Goal: Task Accomplishment & Management: Complete application form

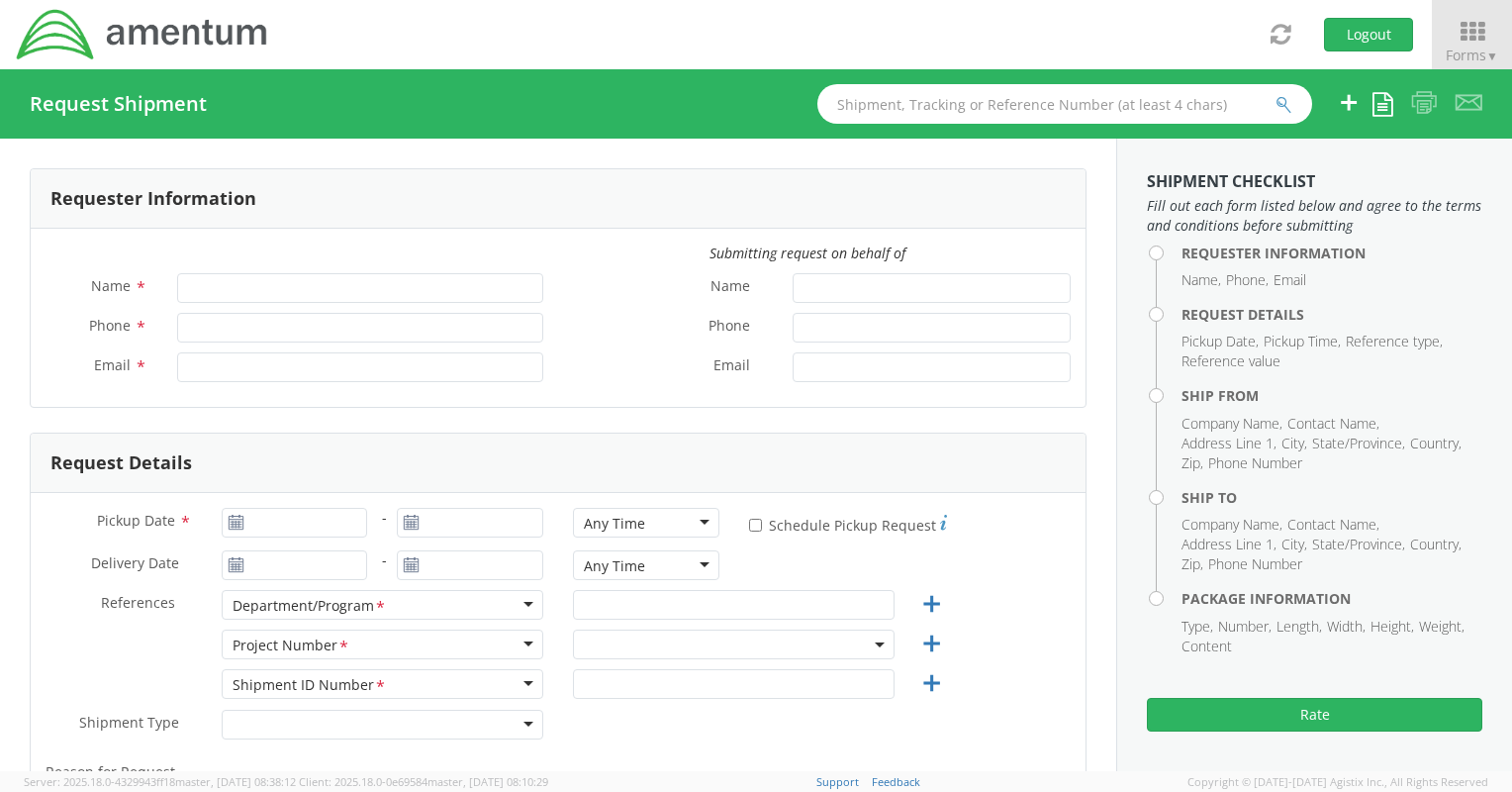
type input "[PERSON_NAME]"
type input "[PHONE_NUMBER]"
type input "[EMAIL_ADDRESS][PERSON_NAME][DOMAIN_NAME]"
click at [1467, 33] on icon at bounding box center [1472, 32] width 92 height 28
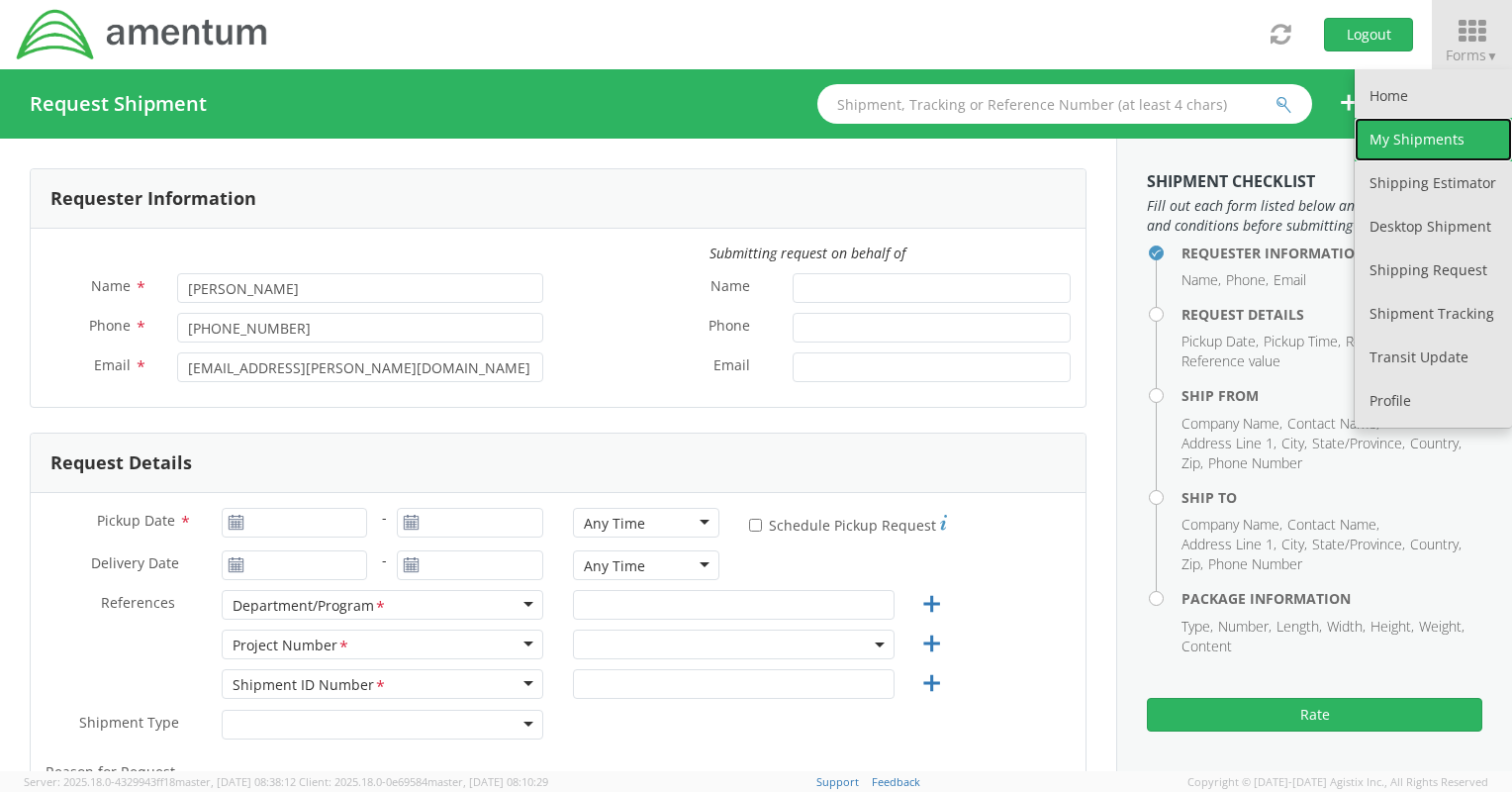
click at [1420, 120] on link "My Shipments" at bounding box center [1433, 140] width 158 height 44
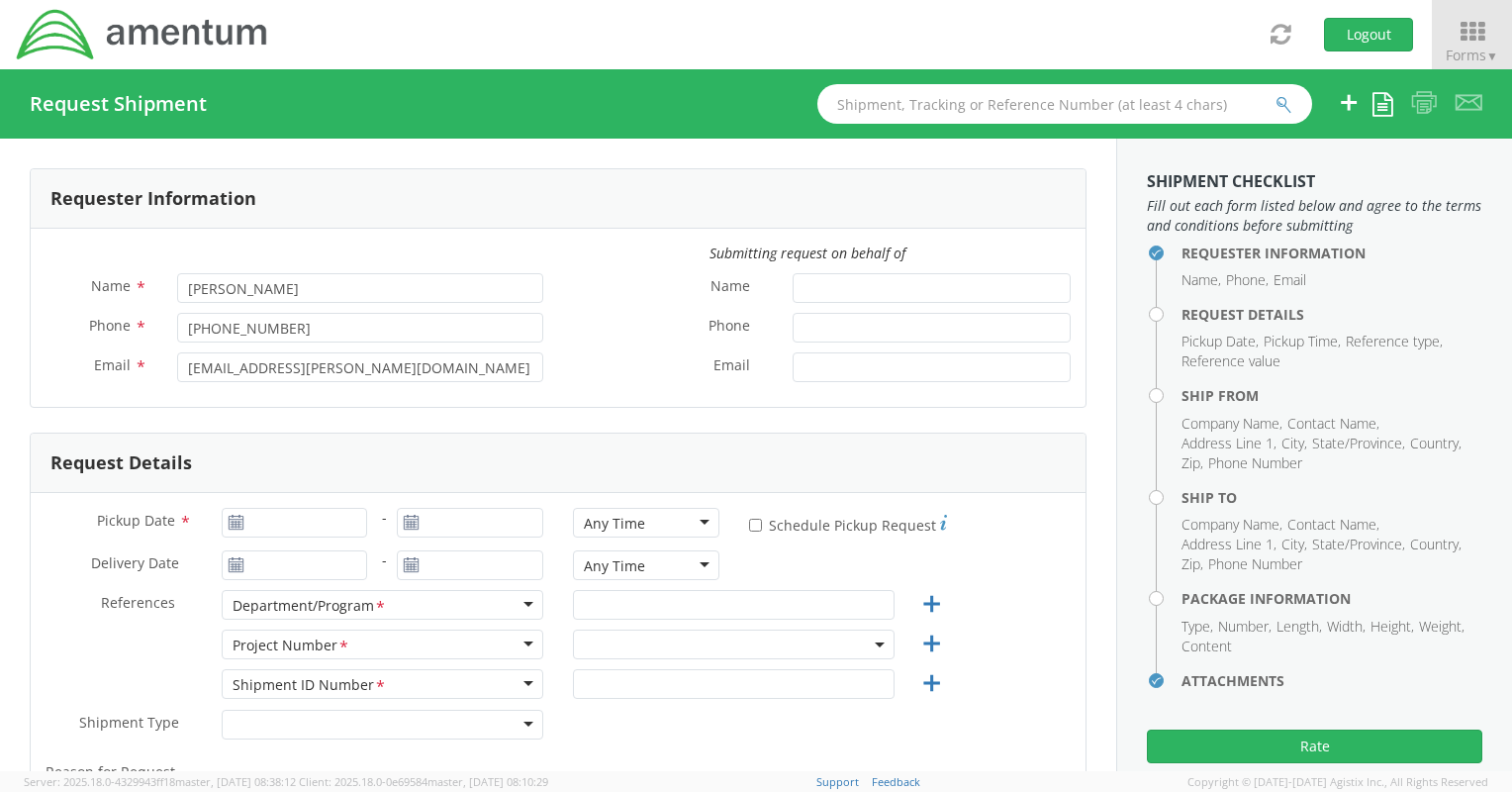
scroll to position [93, 0]
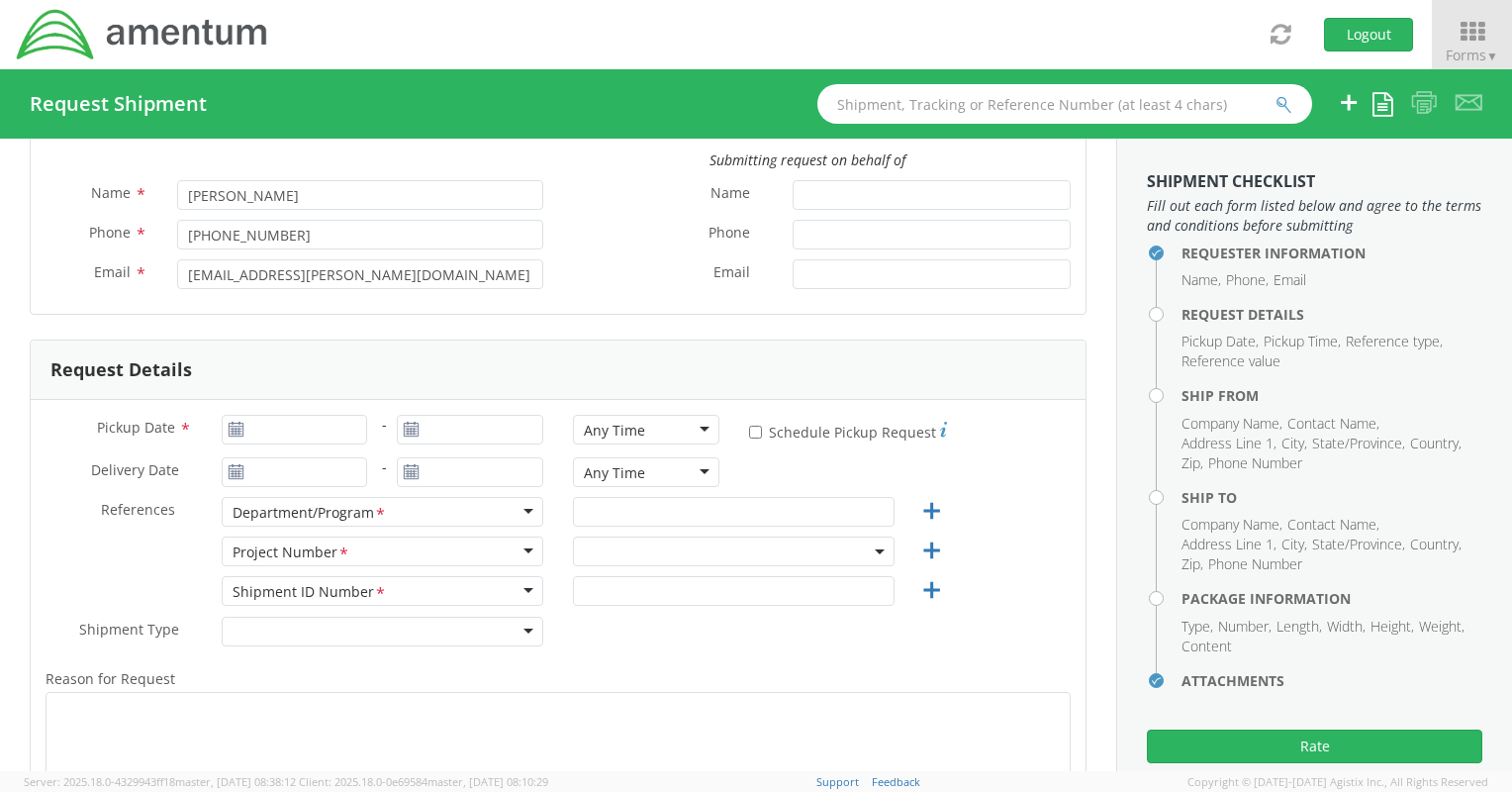
click at [240, 423] on icon at bounding box center [235, 430] width 17 height 16
click at [238, 432] on icon at bounding box center [235, 430] width 17 height 16
click at [232, 433] on use at bounding box center [235, 429] width 14 height 14
type input "[DATE]"
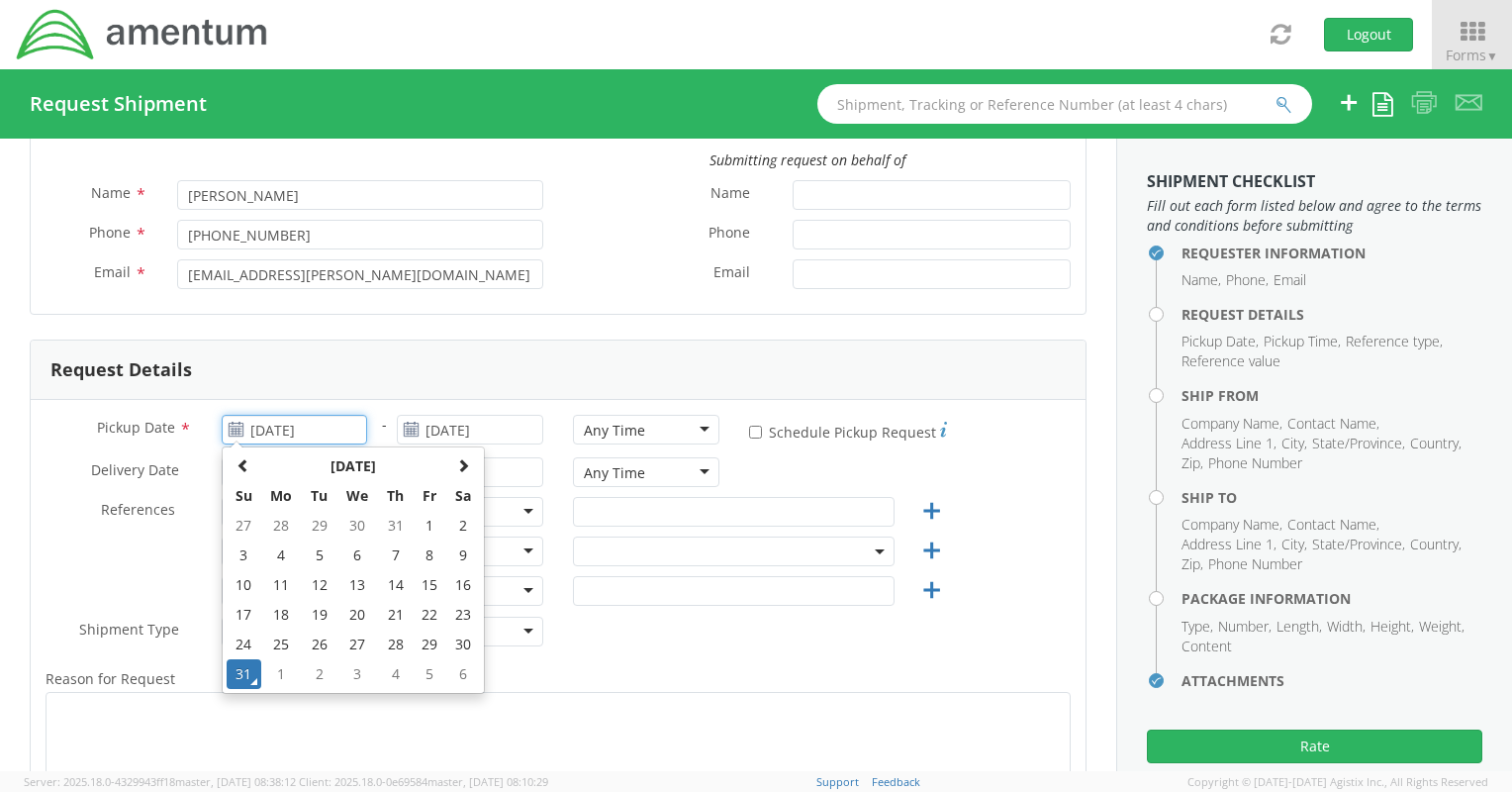
click at [281, 428] on input "[DATE]" at bounding box center [294, 430] width 147 height 30
click at [313, 671] on td "2" at bounding box center [319, 674] width 35 height 30
type input "[DATE]"
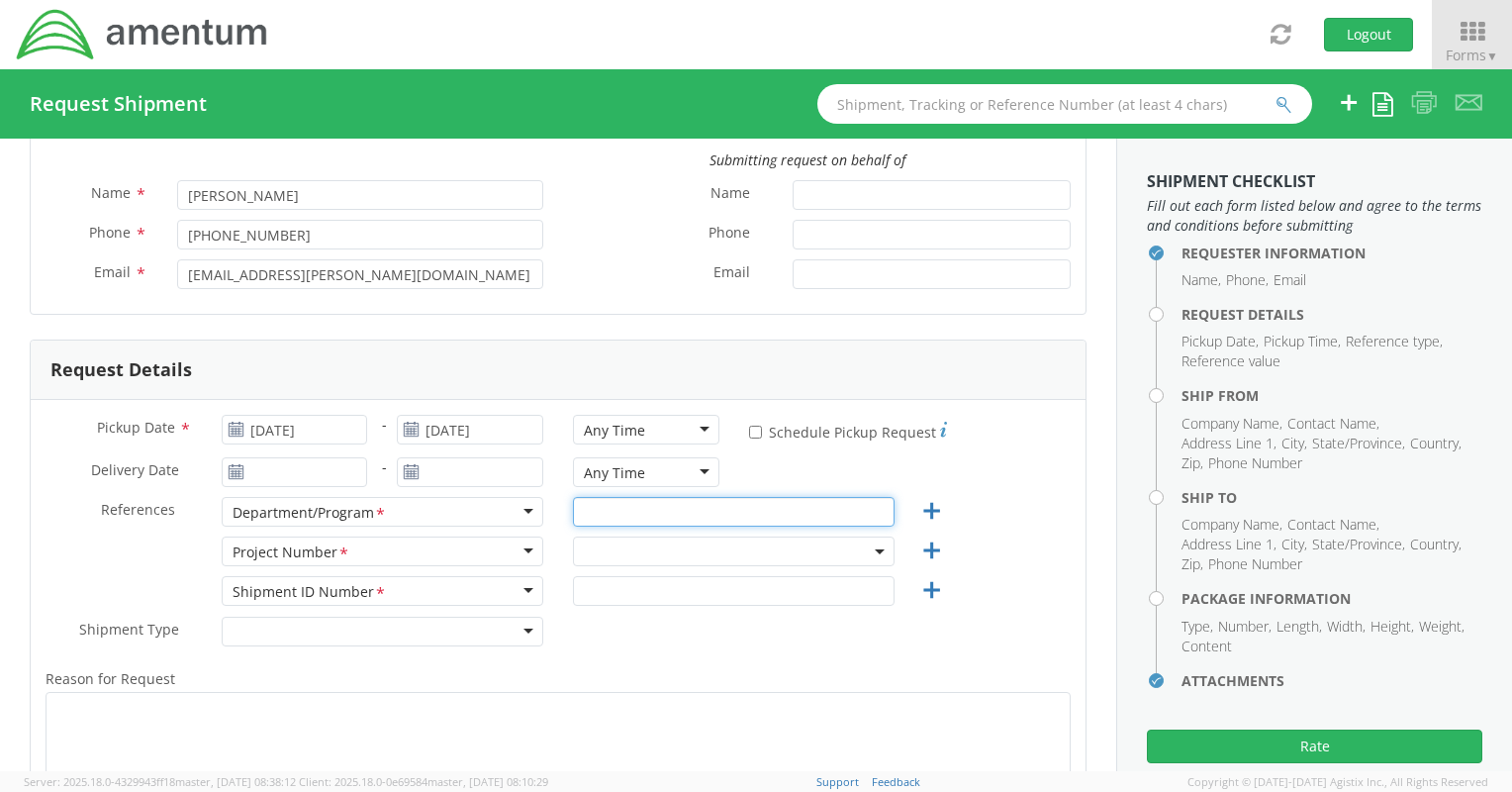
click at [626, 511] on input "text" at bounding box center [733, 512] width 321 height 30
type input "TM&C"
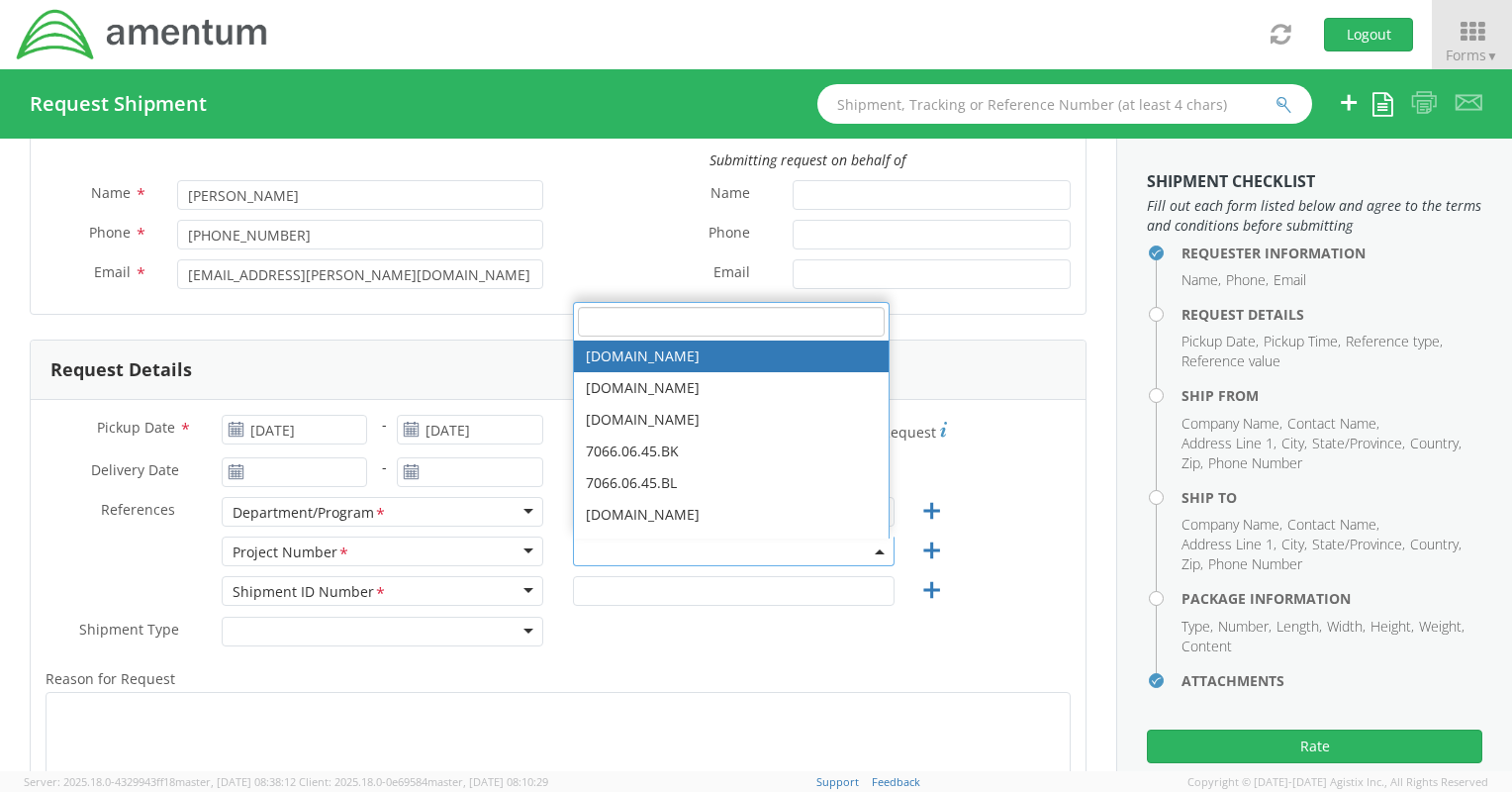
click at [641, 310] on input "search" at bounding box center [731, 322] width 307 height 30
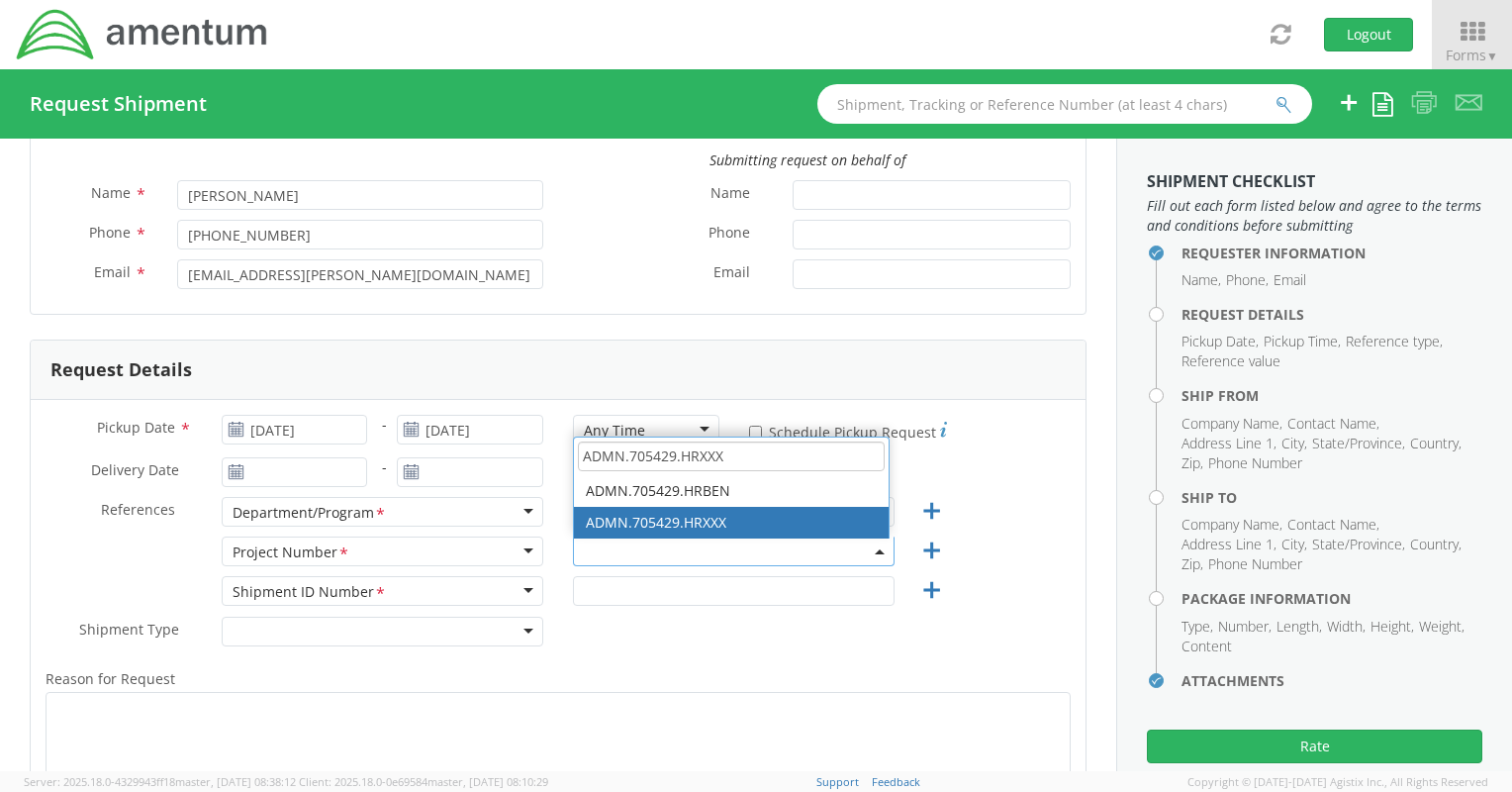
type input "ADMN.705429.HRXXX"
select select "ADMN.705429.HRXXX"
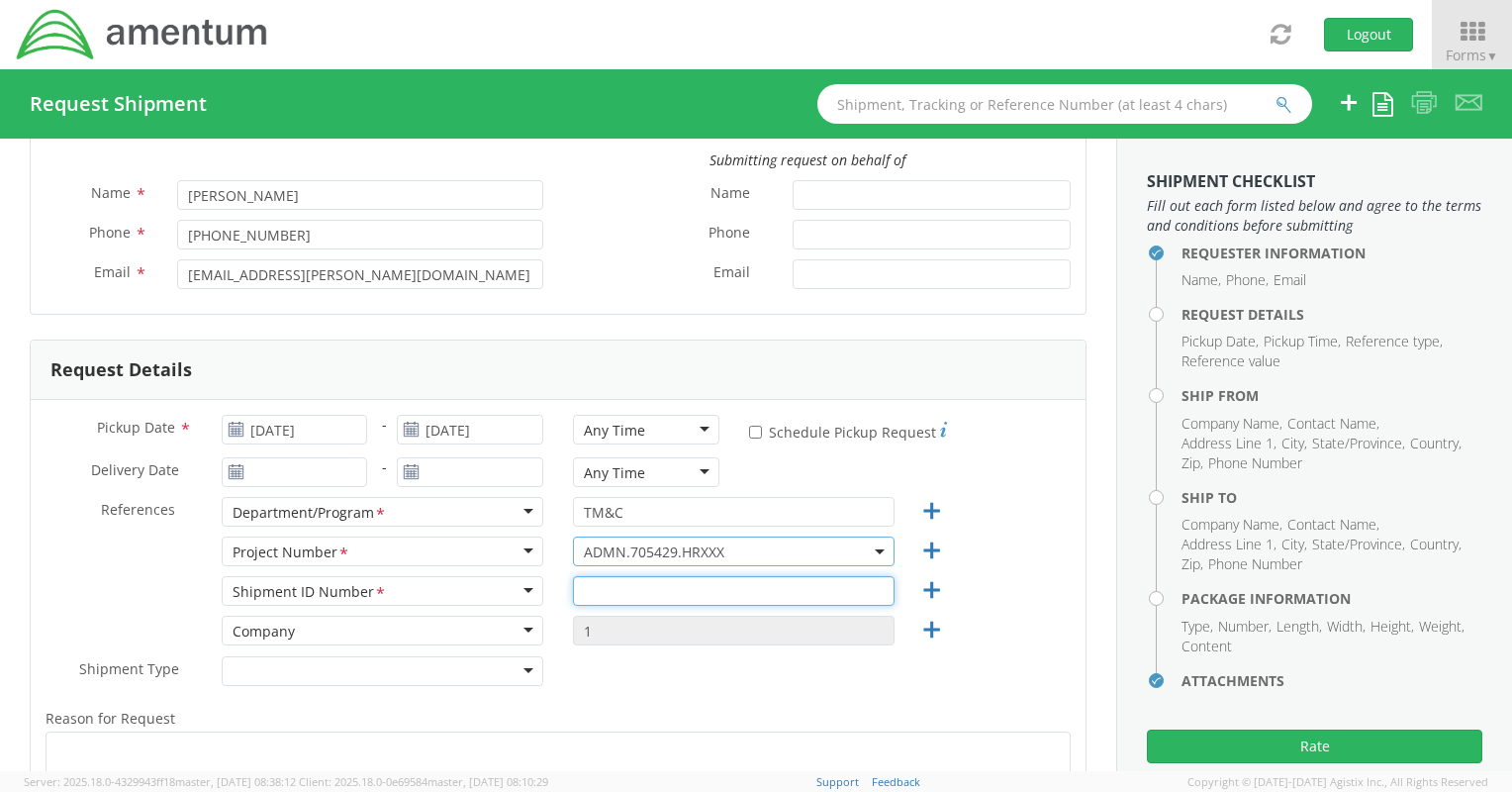
click at [673, 592] on input "text" at bounding box center [733, 591] width 321 height 30
type input "1"
click at [405, 685] on div "Shipment Type * Batch Regular" at bounding box center [294, 676] width 528 height 40
click at [394, 674] on div at bounding box center [382, 671] width 321 height 30
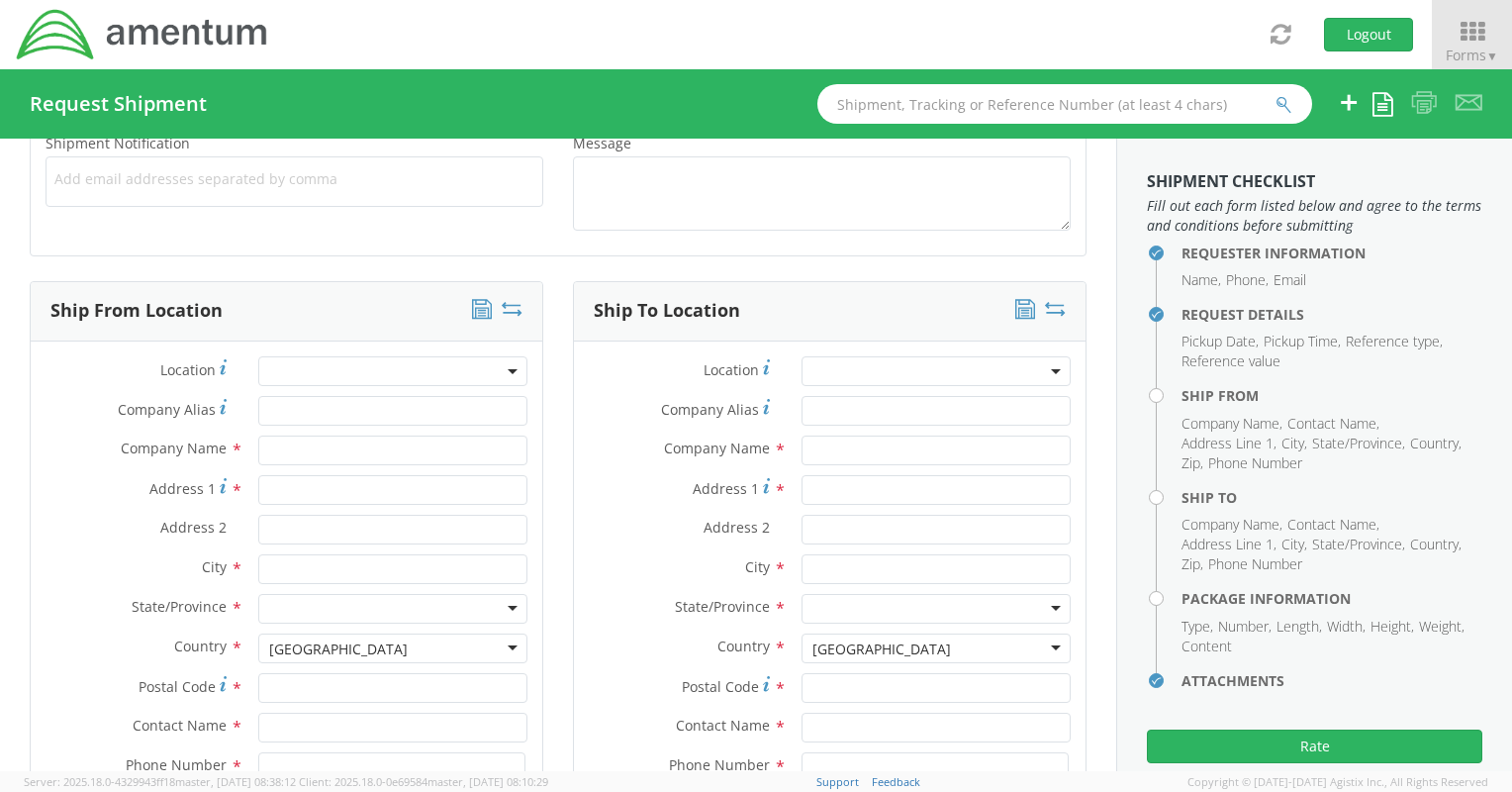
scroll to position [804, 0]
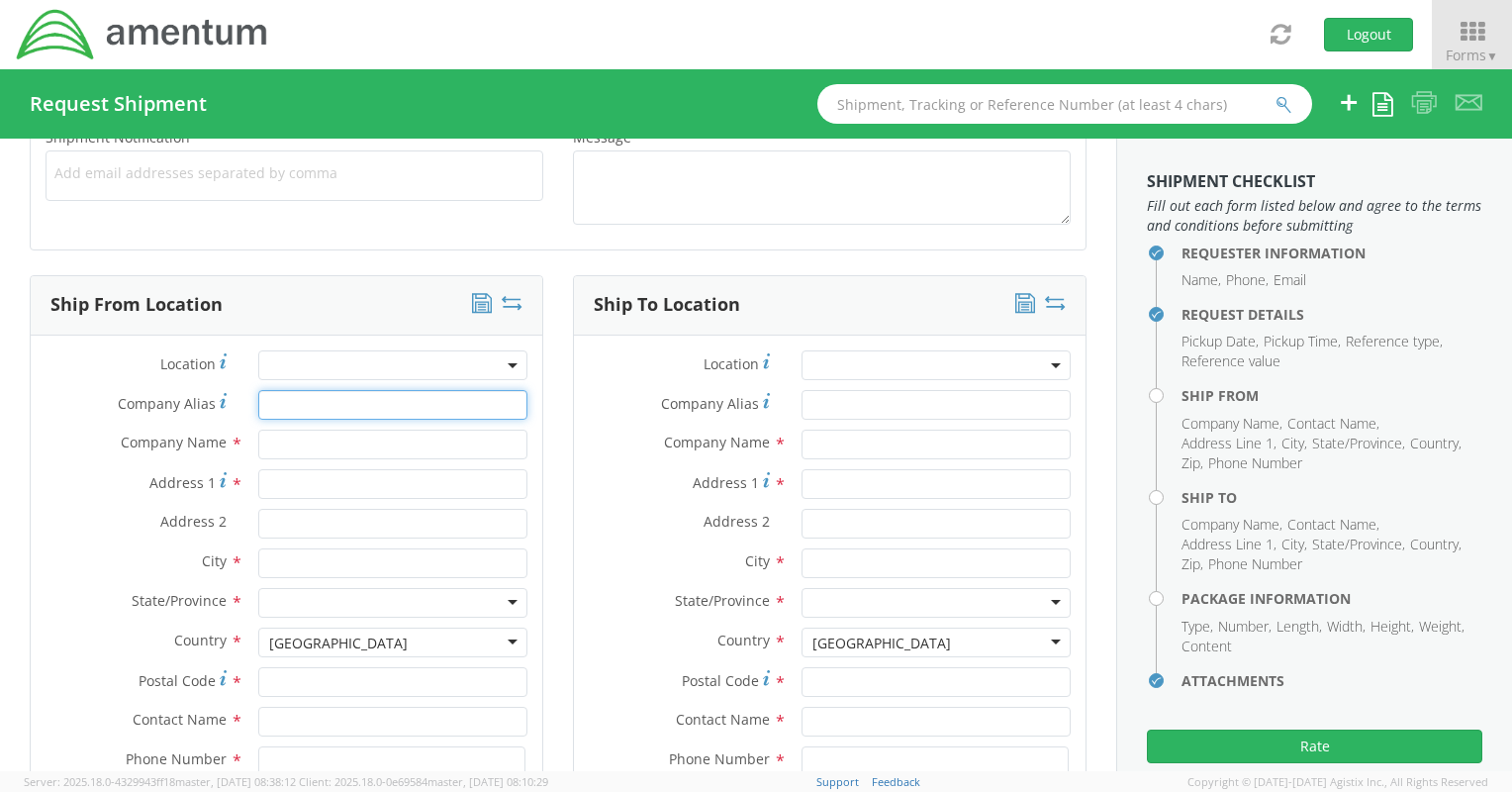
click at [296, 408] on input "Company Alias *" at bounding box center [393, 405] width 269 height 30
type input "Amentum - RSSII"
click at [303, 451] on input "text" at bounding box center [393, 445] width 269 height 30
click at [304, 411] on input "Amentum - RSSII" at bounding box center [393, 405] width 269 height 30
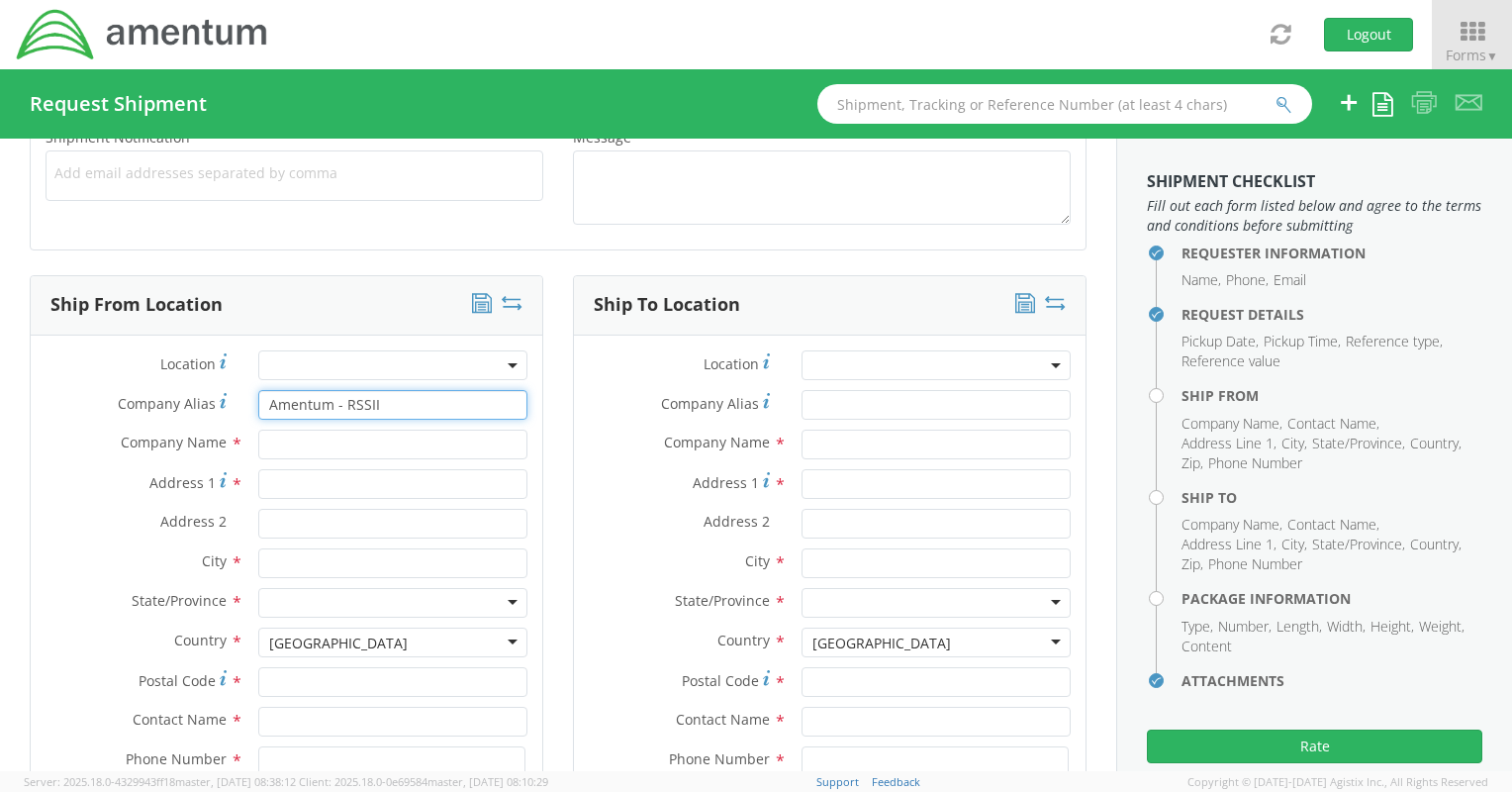
click at [304, 411] on input "Amentum - RSSII" at bounding box center [393, 405] width 269 height 30
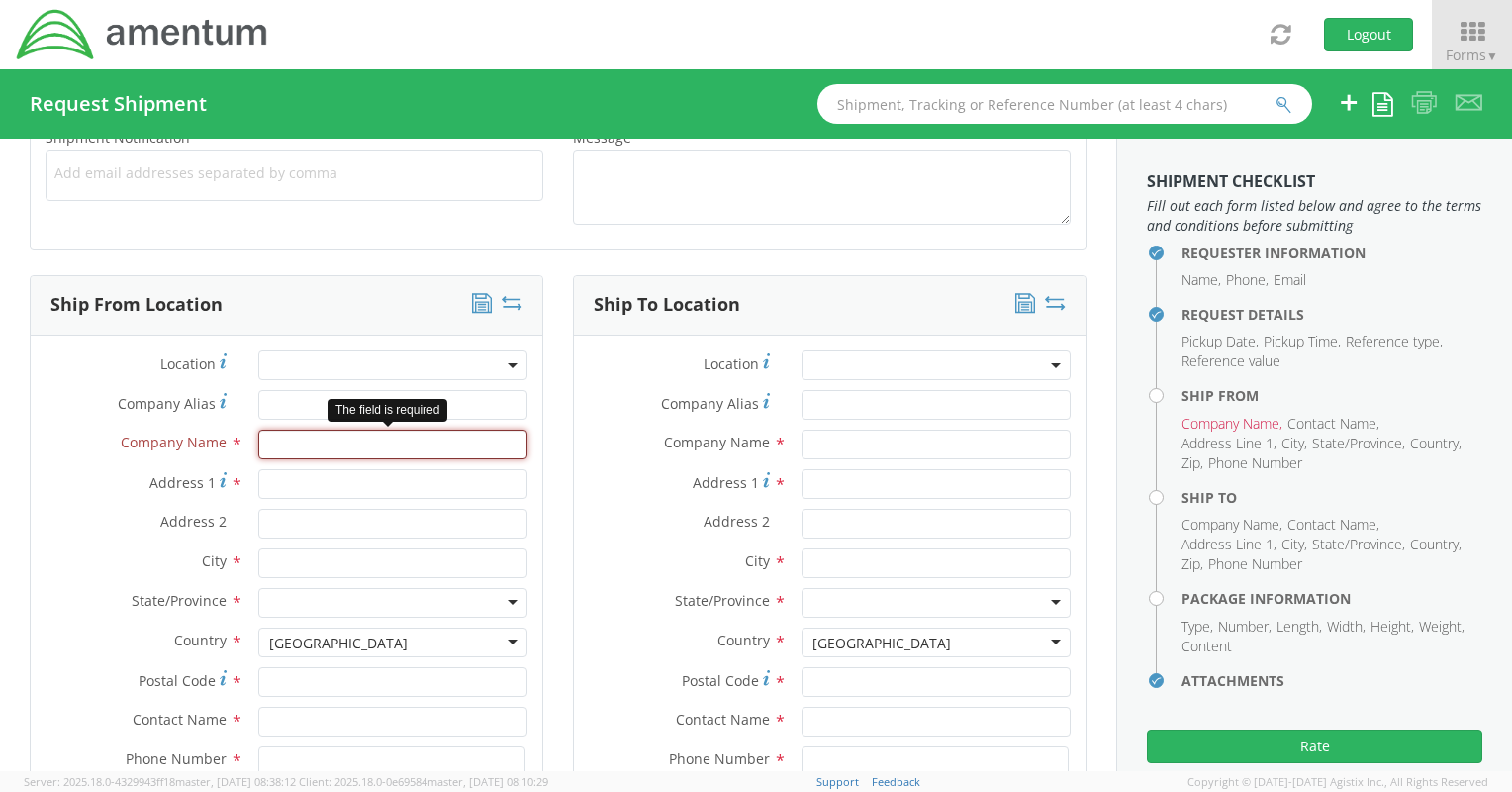
click at [305, 450] on input "text" at bounding box center [393, 445] width 269 height 30
paste input "Amentum - RSSII"
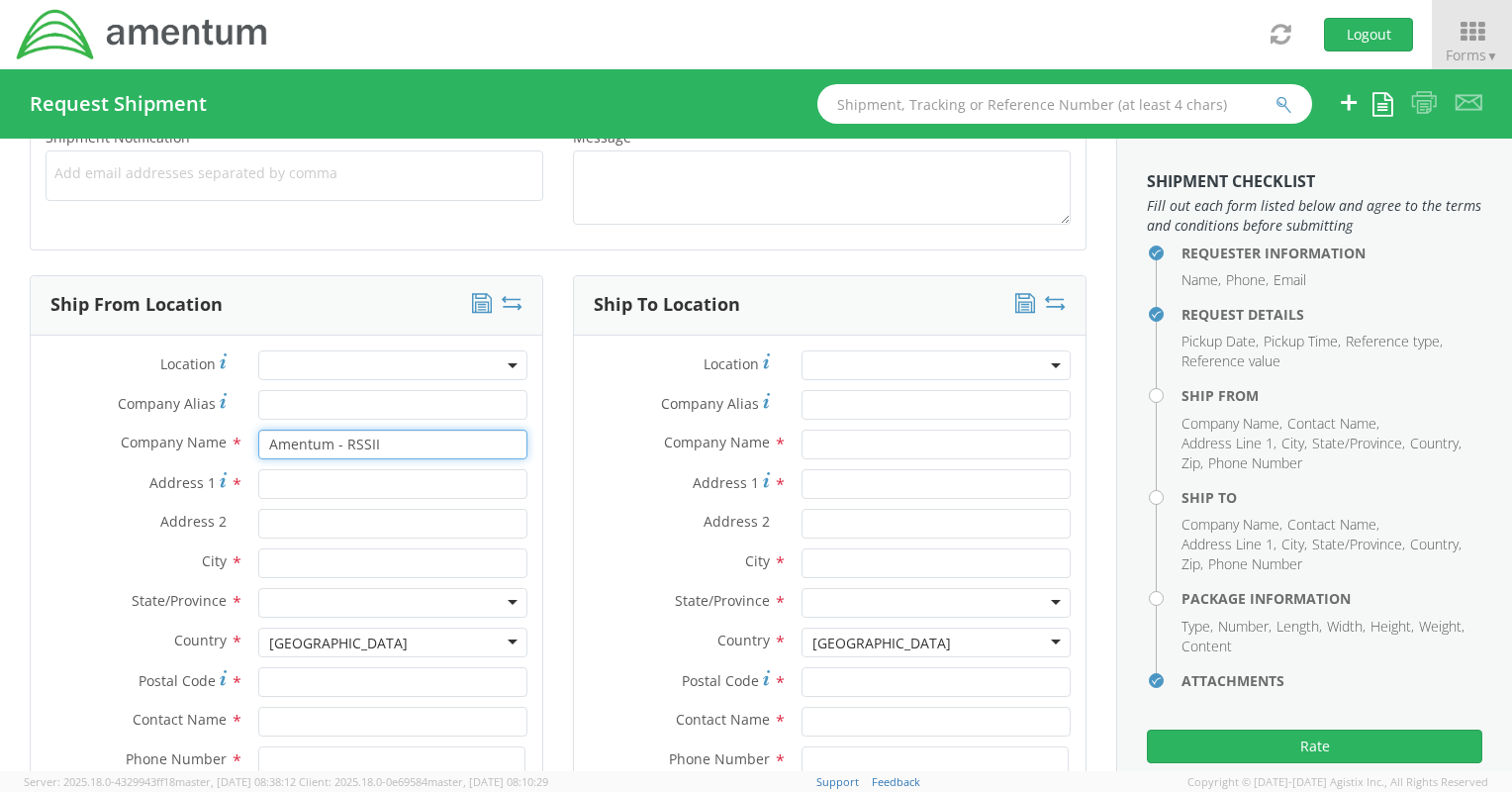
type input "Amentum - RSSII"
click at [318, 479] on input "Address 1 *" at bounding box center [393, 484] width 269 height 30
click at [282, 481] on input "Address 1 *" at bounding box center [393, 484] width 269 height 30
paste input "[STREET_ADDRESS][PERSON_NAME]"
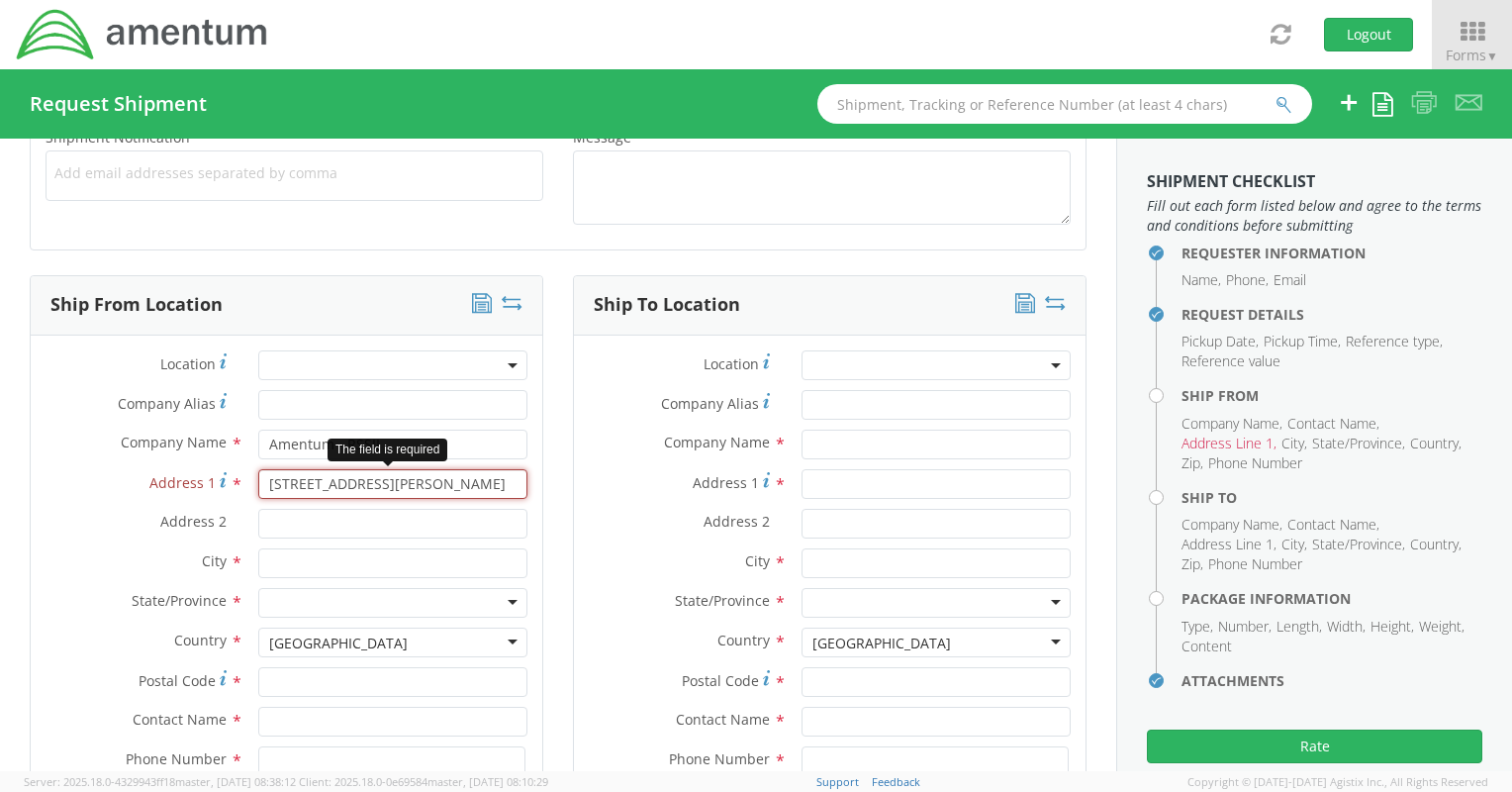
scroll to position [0, 46]
drag, startPoint x: 323, startPoint y: 483, endPoint x: 366, endPoint y: 479, distance: 43.2
click at [366, 479] on input "[STREET_ADDRESS][PERSON_NAME]" at bounding box center [393, 484] width 269 height 30
type input "[STREET_ADDRESS][PERSON_NAME]"
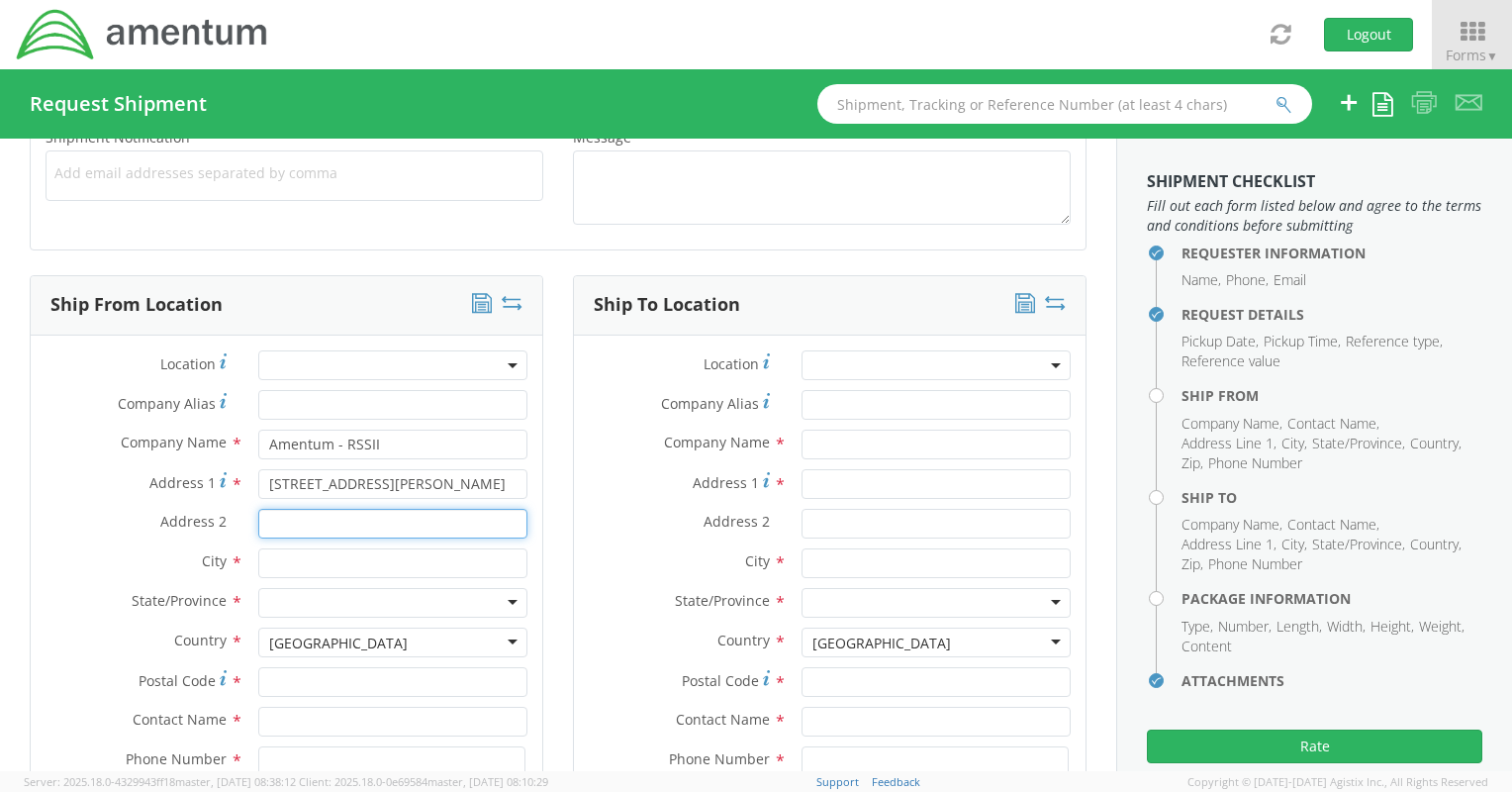
scroll to position [0, 0]
click at [298, 514] on input "Address 2 *" at bounding box center [393, 524] width 269 height 30
paste input "Suite A"
type input "Suite A"
click at [336, 560] on input "text" at bounding box center [393, 564] width 269 height 30
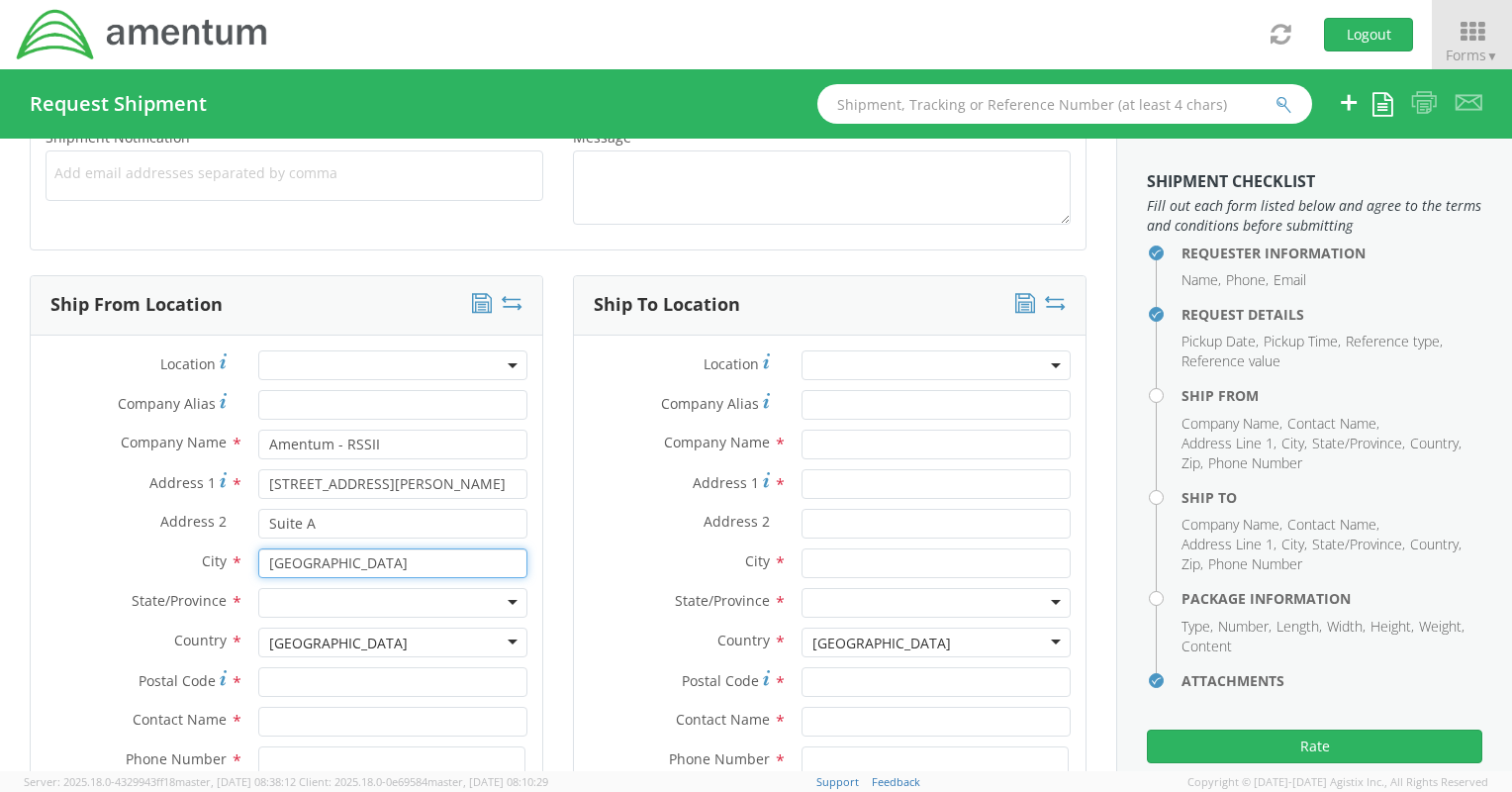
type input "[GEOGRAPHIC_DATA]"
click at [154, 554] on label "City *" at bounding box center [137, 562] width 212 height 26
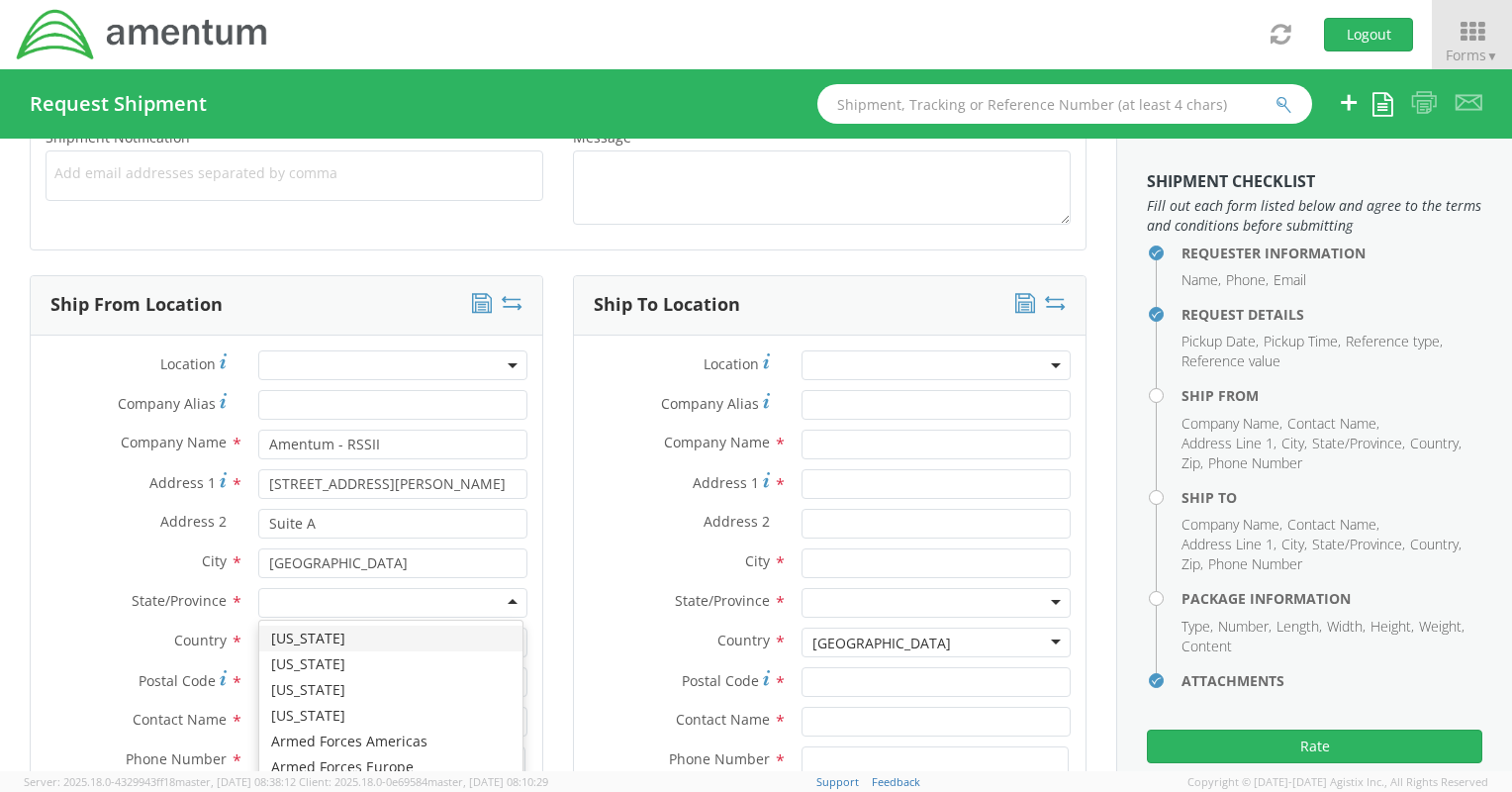
click at [319, 601] on div at bounding box center [393, 602] width 269 height 30
type input "[PERSON_NAME]"
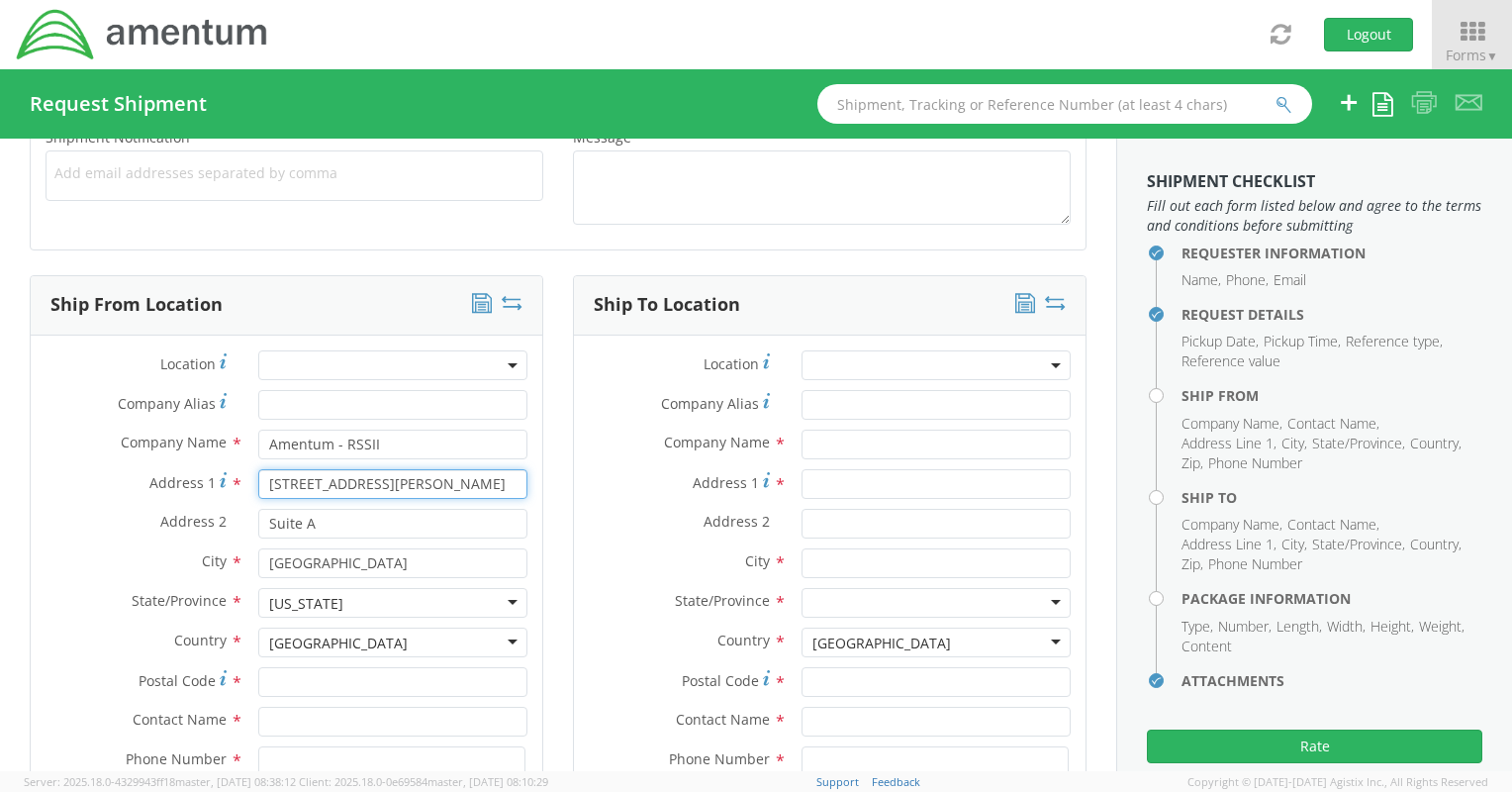
click at [488, 480] on input "[STREET_ADDRESS][PERSON_NAME]" at bounding box center [393, 484] width 269 height 30
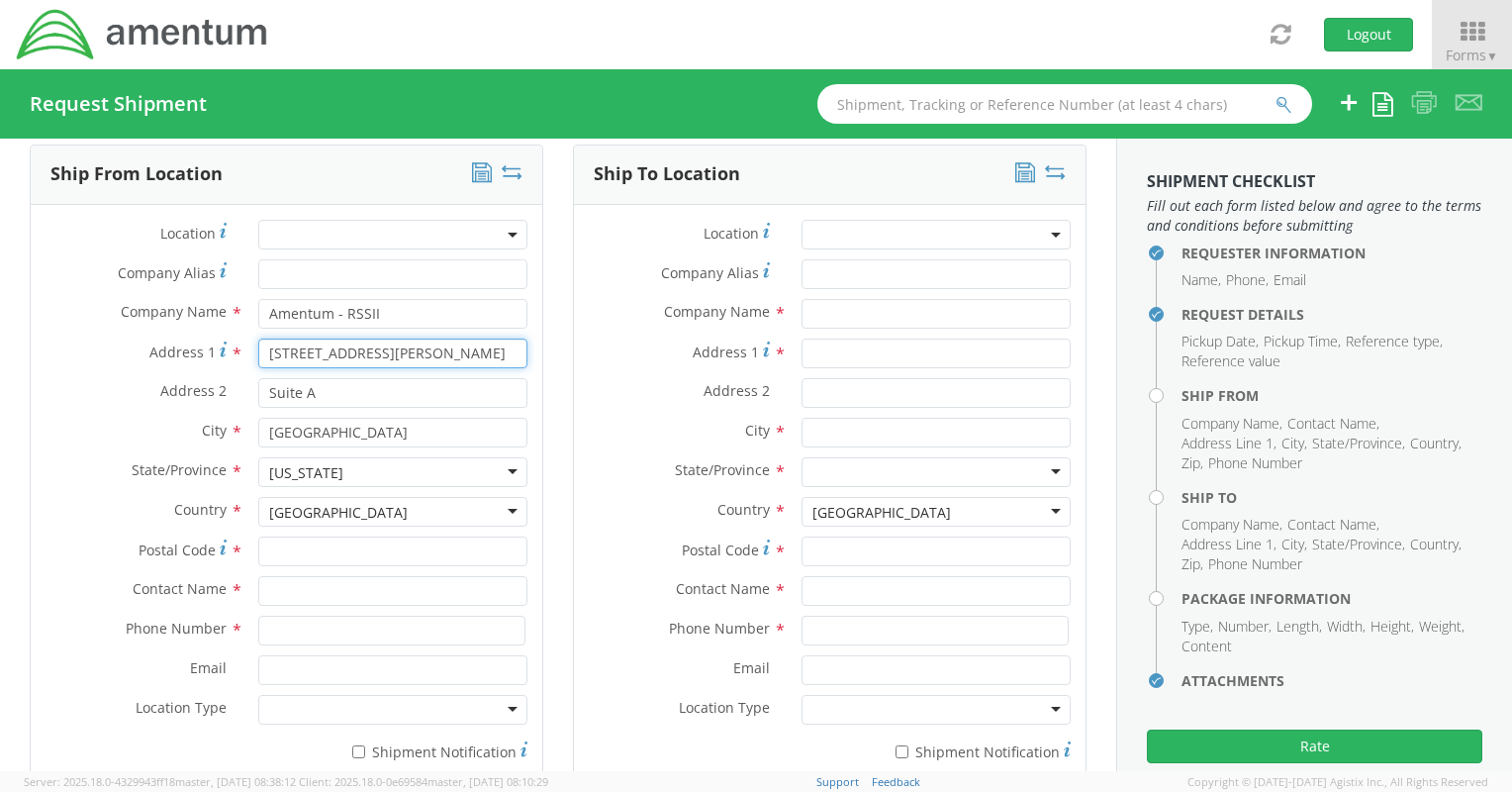
scroll to position [947, 0]
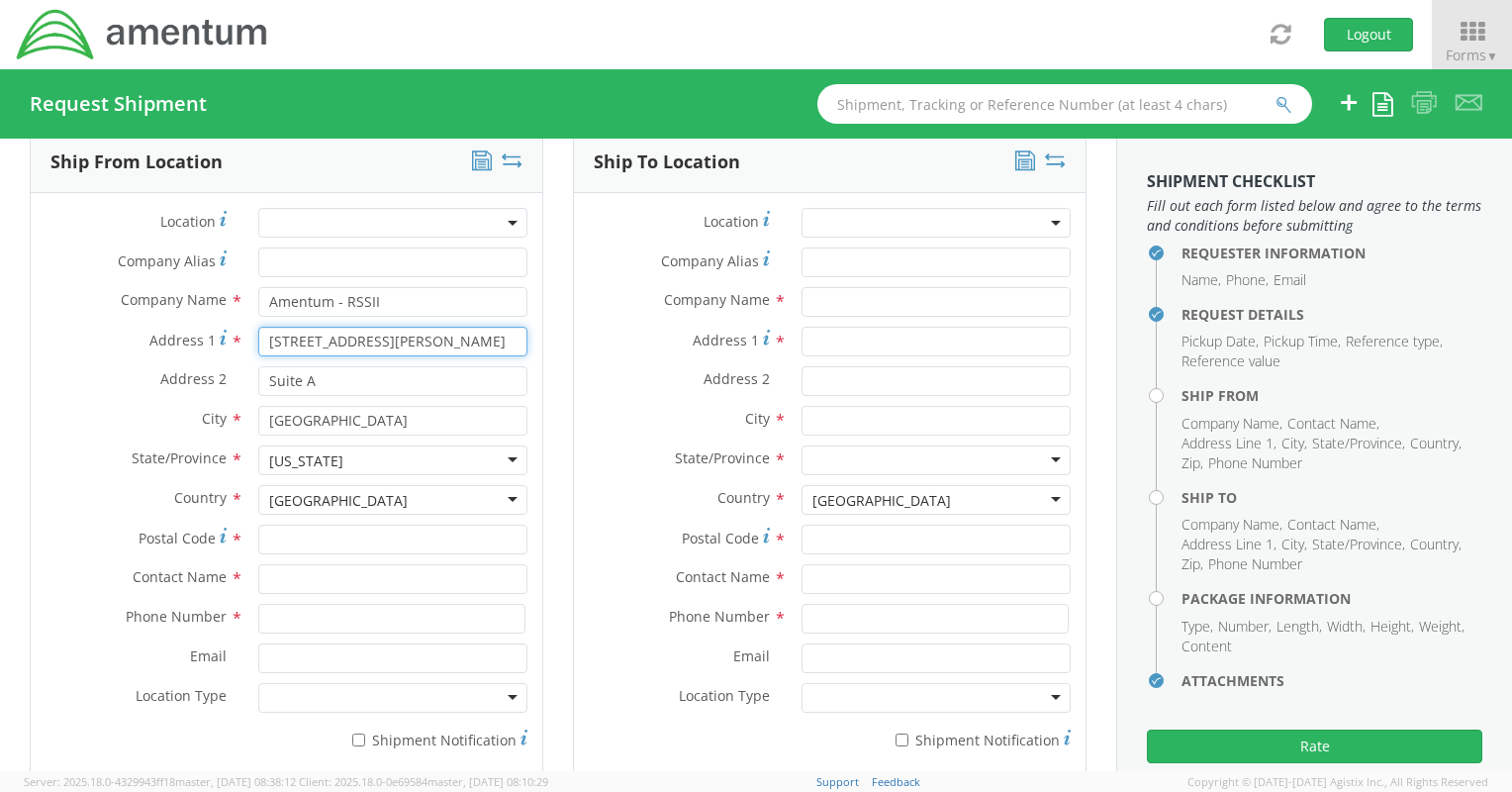
type input "[STREET_ADDRESS][PERSON_NAME]"
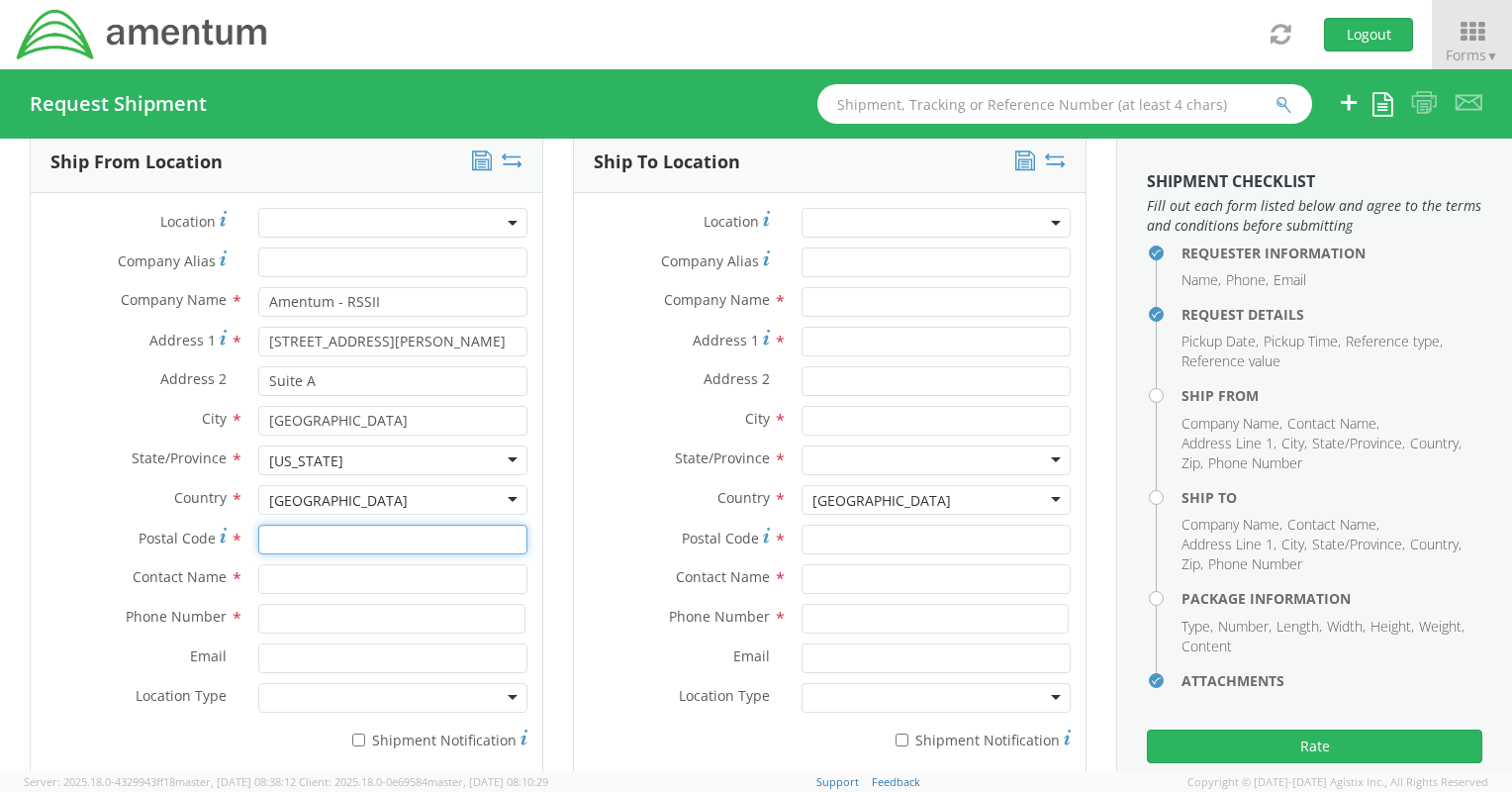
click at [305, 539] on input "Postal Code *" at bounding box center [393, 540] width 269 height 30
paste input "89119"
type input "89119"
click at [298, 576] on input "text" at bounding box center [393, 580] width 269 height 30
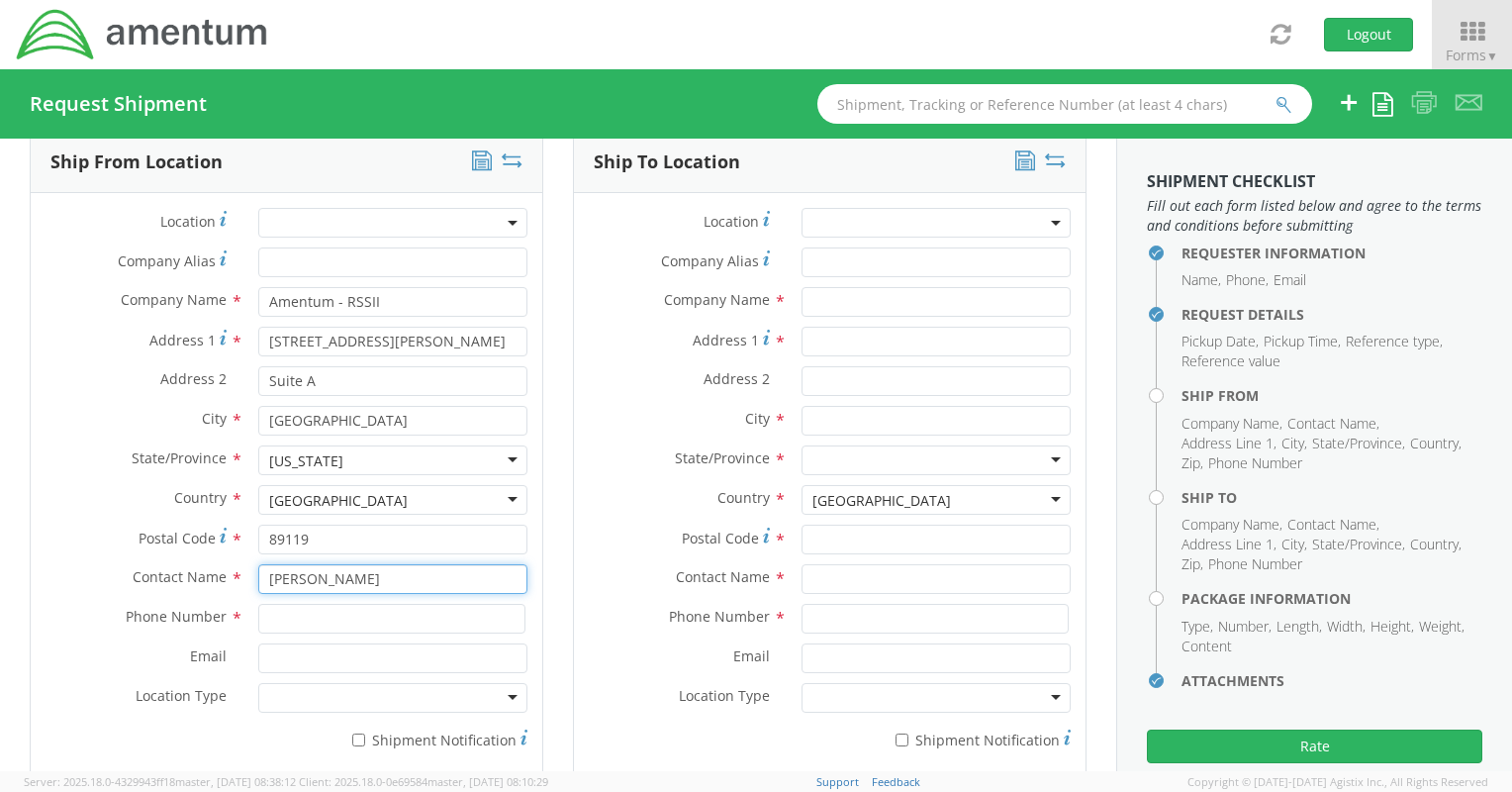
type input "[PERSON_NAME]"
click at [294, 612] on input at bounding box center [392, 618] width 267 height 30
paste input "702.726.1942"
click at [297, 611] on input "702.726.1942" at bounding box center [392, 618] width 267 height 30
type input "7027261942"
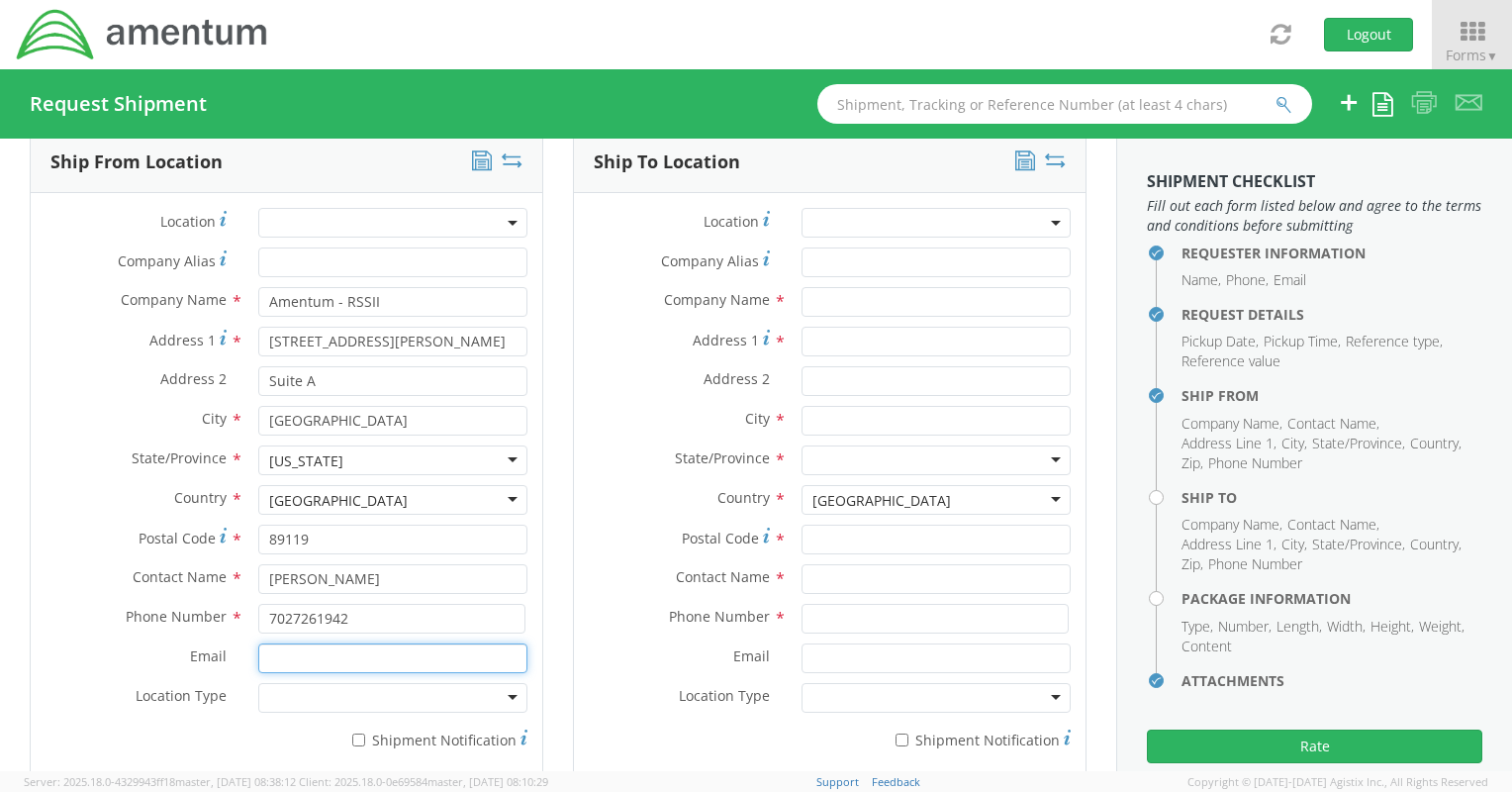
click at [297, 649] on input "Email *" at bounding box center [393, 658] width 269 height 30
paste input "[PERSON_NAME][EMAIL_ADDRESS][PERSON_NAME][DOMAIN_NAME]"
type input "[PERSON_NAME][EMAIL_ADDRESS][PERSON_NAME][DOMAIN_NAME]"
click at [303, 703] on div at bounding box center [393, 698] width 269 height 30
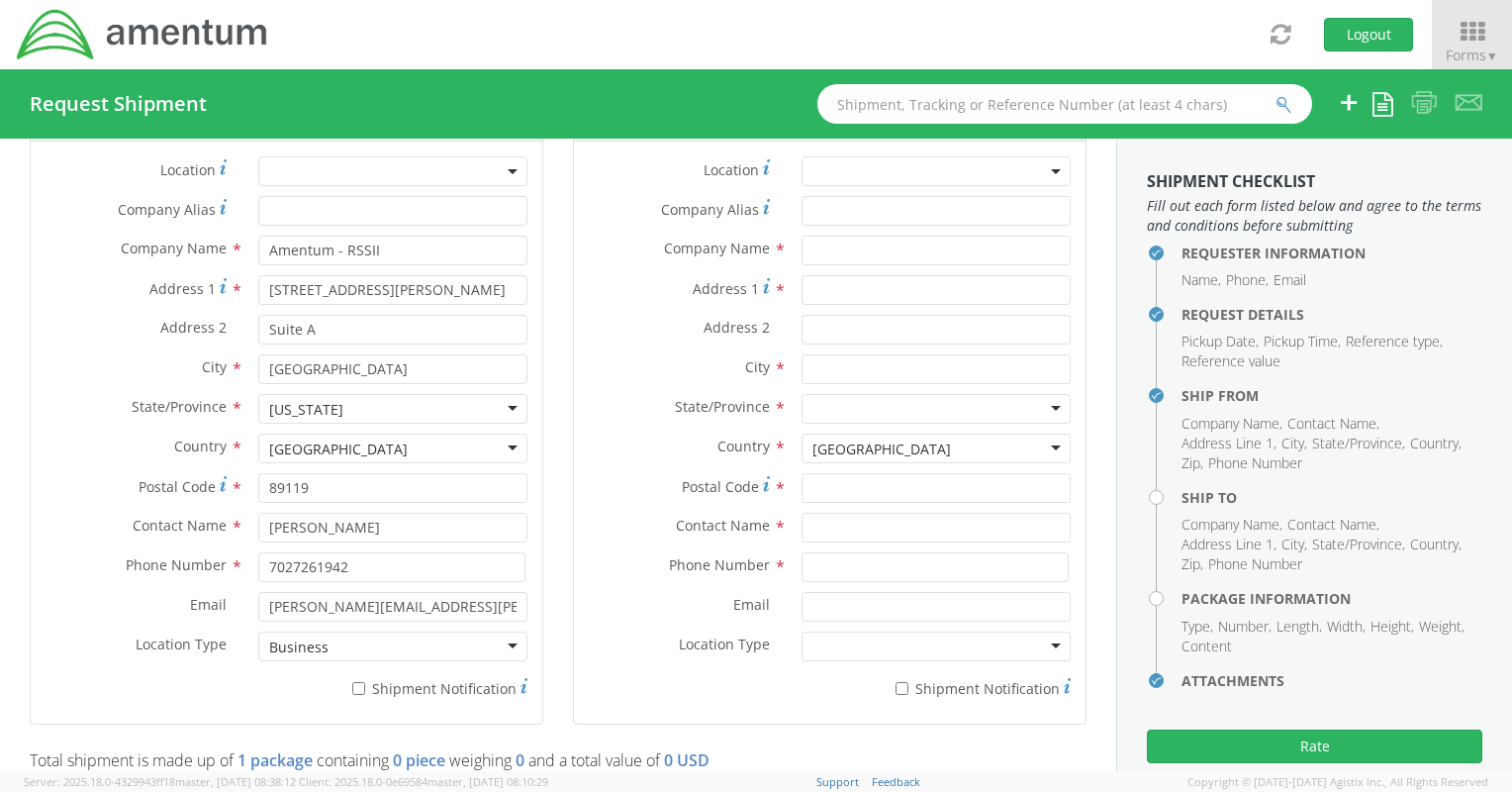
scroll to position [951, 0]
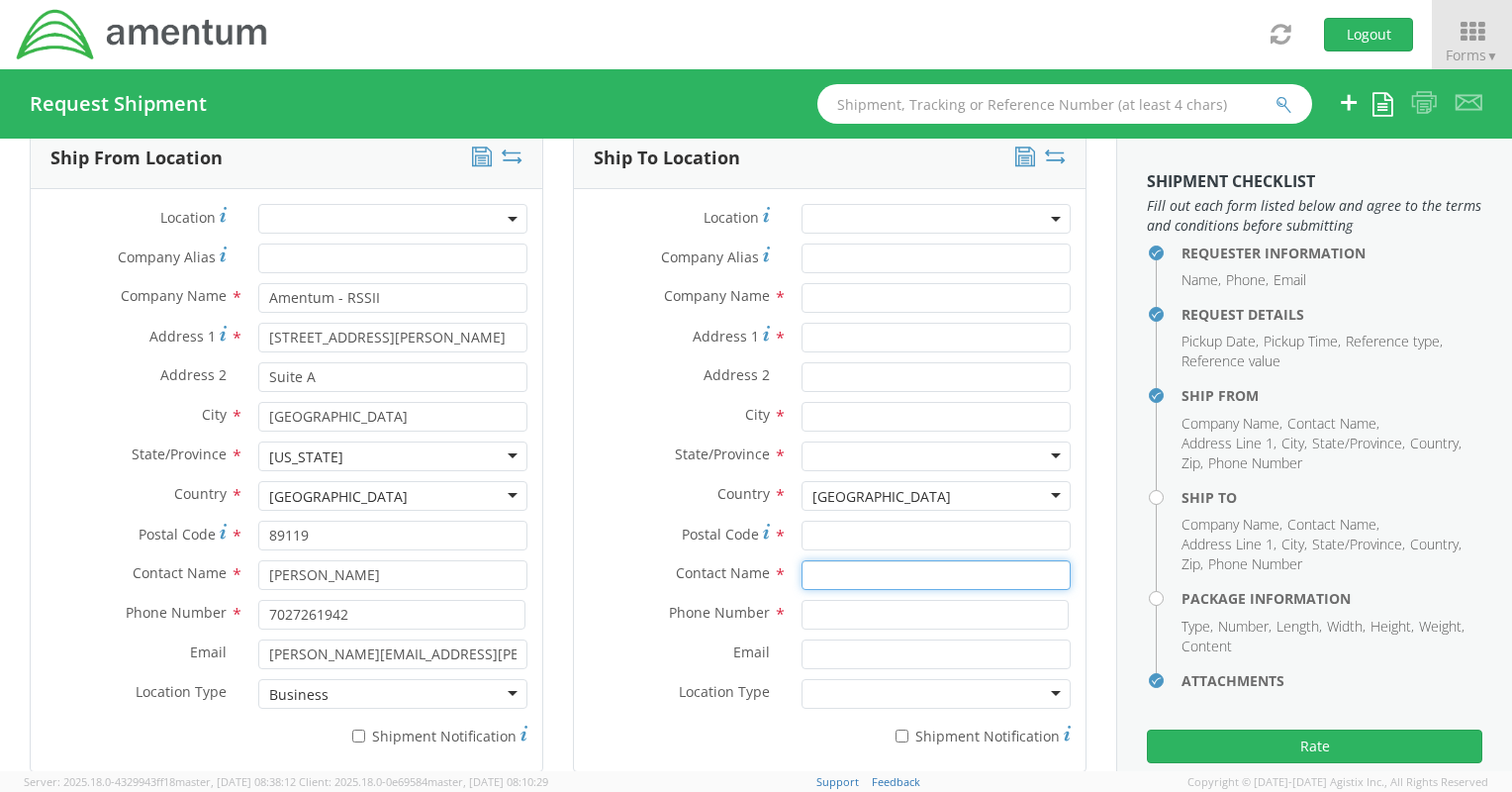
click at [811, 567] on input "text" at bounding box center [937, 576] width 269 height 30
paste input "[PERSON_NAME]"
type input "[PERSON_NAME]"
click at [693, 618] on label "Phone Number *" at bounding box center [679, 612] width 212 height 26
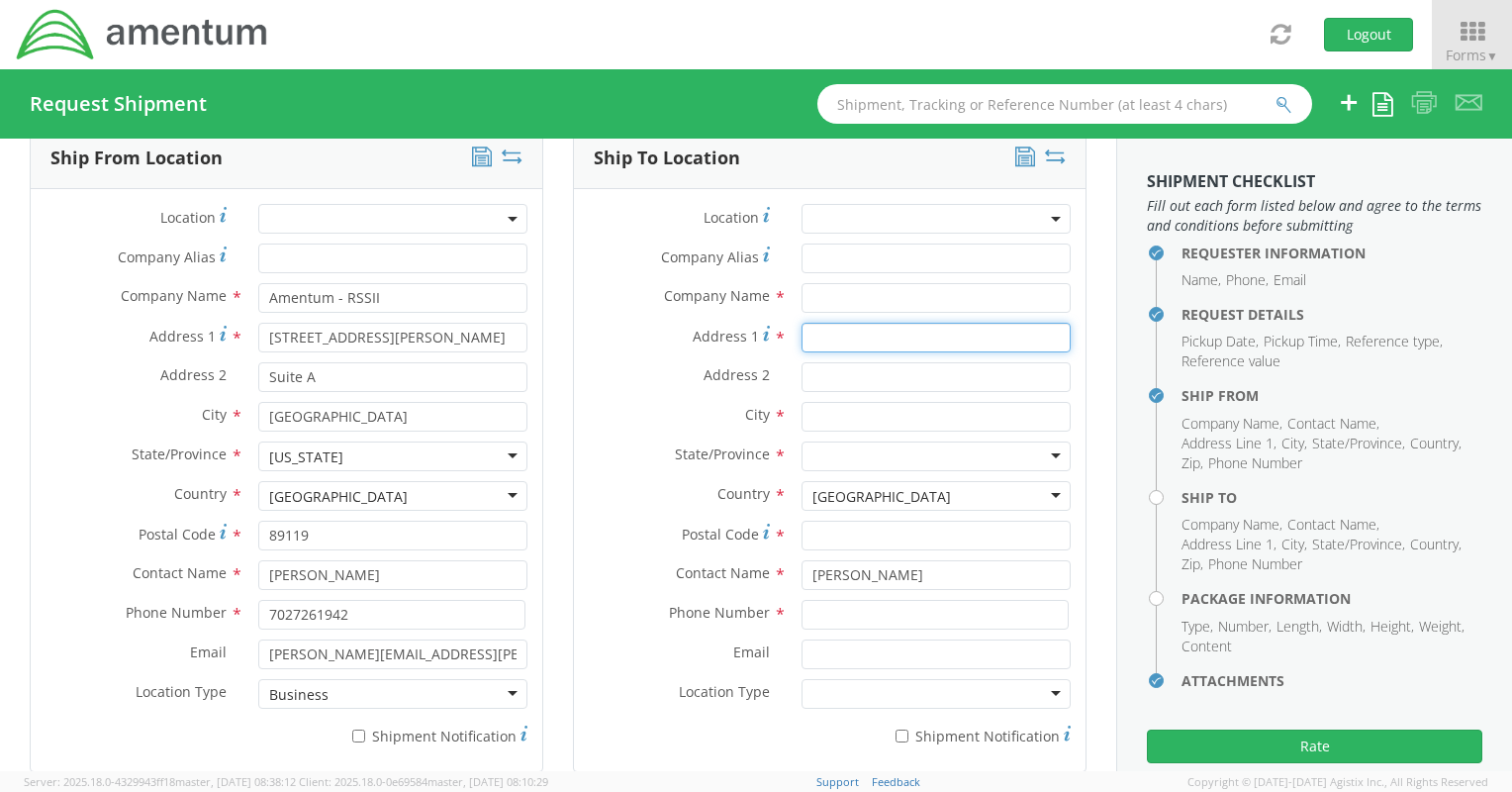
click at [844, 343] on input "Address 1 *" at bounding box center [937, 337] width 269 height 30
paste input "[STREET_ADDRESS]"
drag, startPoint x: 910, startPoint y: 332, endPoint x: 968, endPoint y: 332, distance: 58.0
click at [968, 332] on input "[STREET_ADDRESS]" at bounding box center [937, 337] width 269 height 30
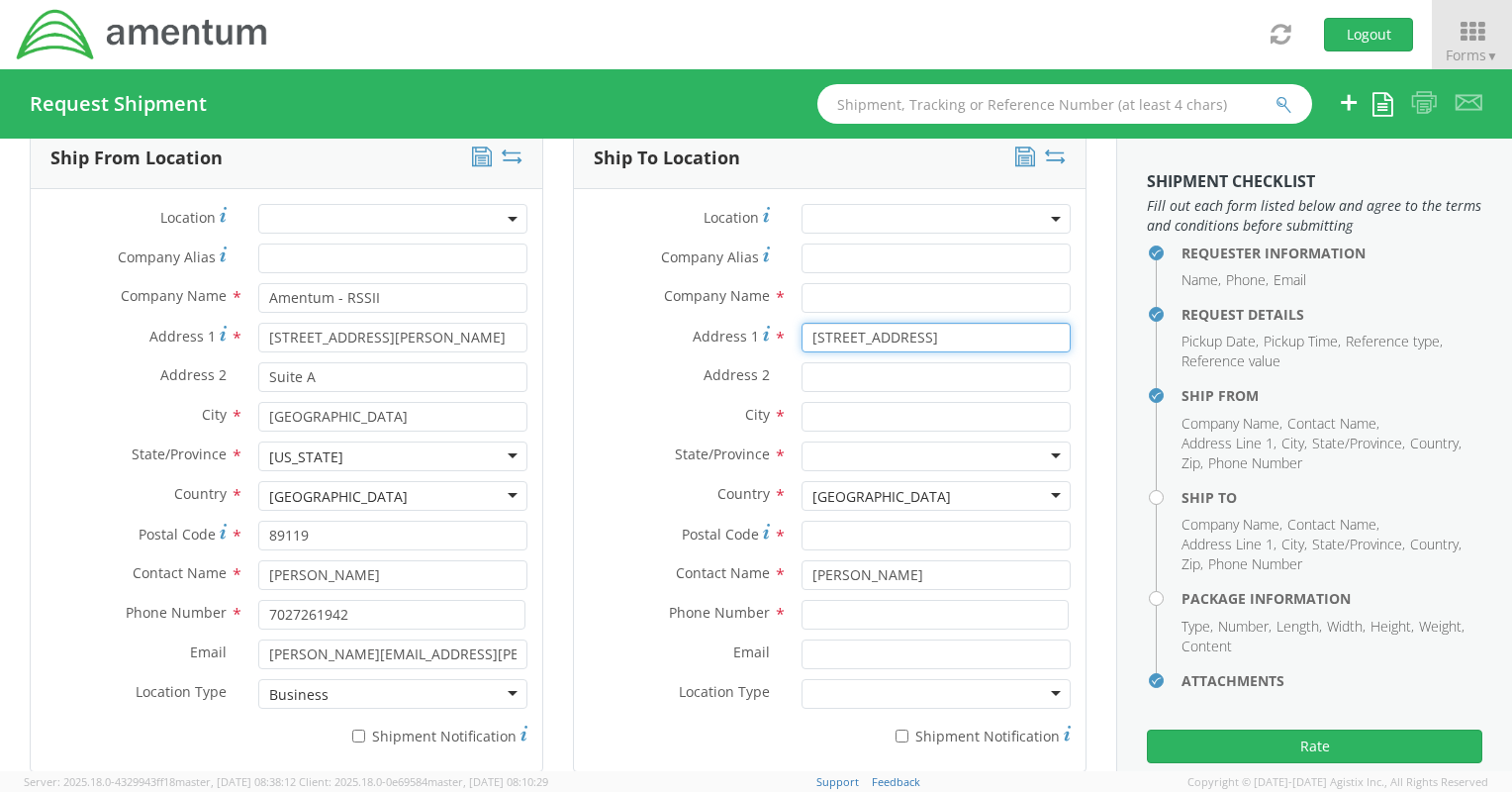
scroll to position [0, 0]
type input "[STREET_ADDRESS]"
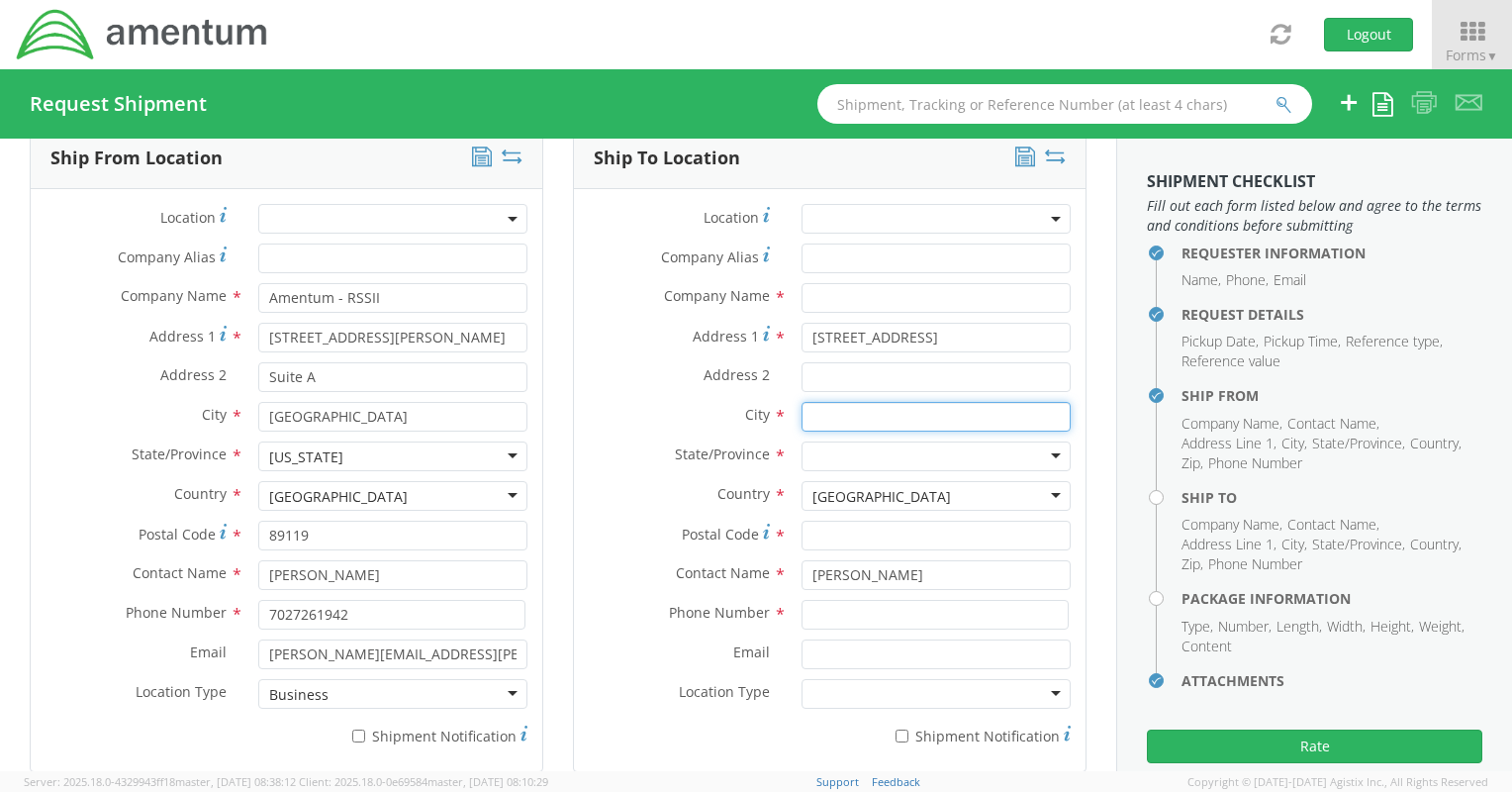
click at [824, 416] on input "text" at bounding box center [937, 417] width 269 height 30
paste input "[GEOGRAPHIC_DATA]"
type input "[GEOGRAPHIC_DATA]"
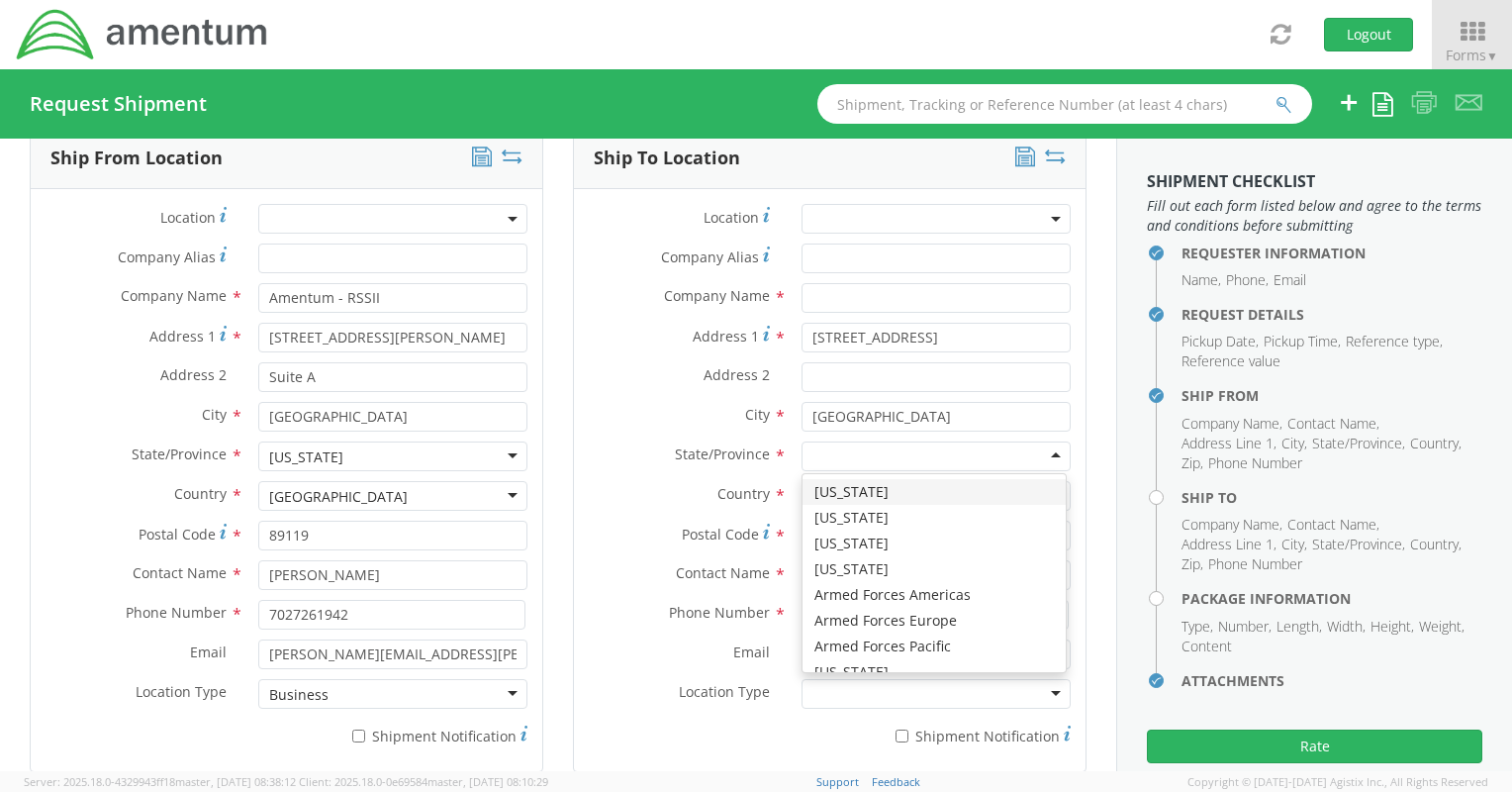
click at [880, 450] on div at bounding box center [937, 457] width 269 height 30
type input "ne"
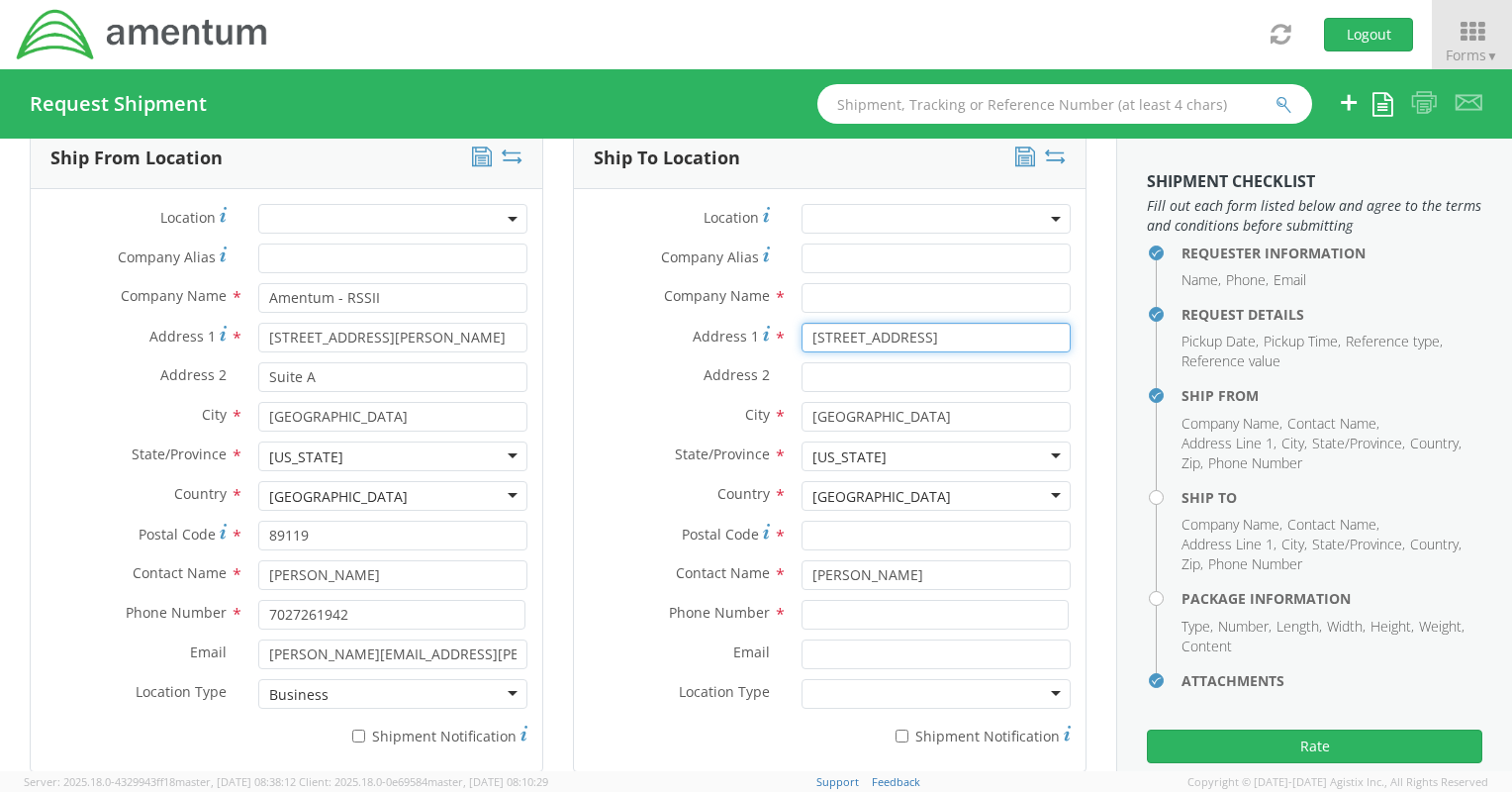
click at [1012, 324] on input "[STREET_ADDRESS]" at bounding box center [937, 337] width 269 height 30
click at [1014, 325] on input "[STREET_ADDRESS]" at bounding box center [937, 337] width 269 height 30
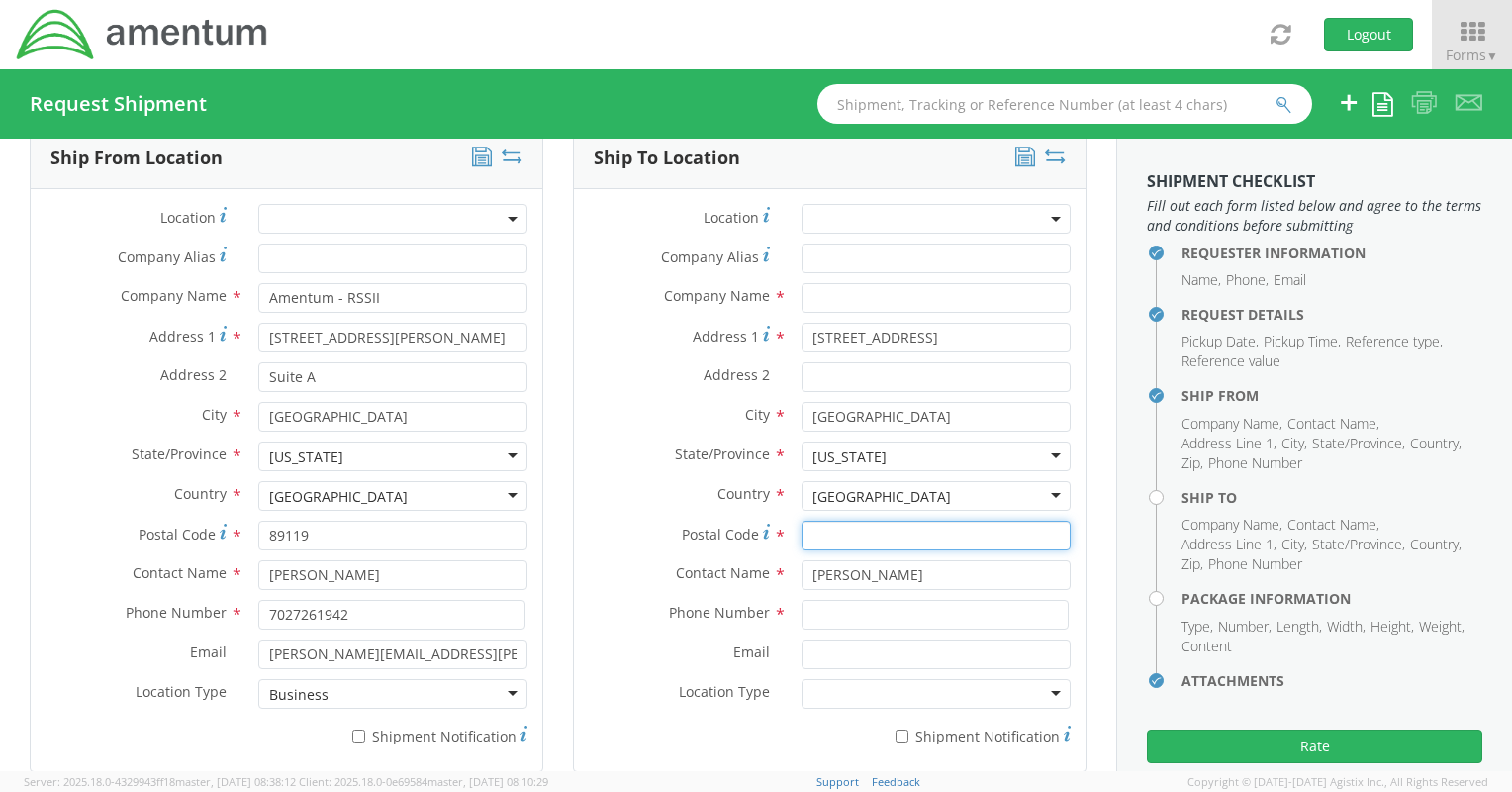
click at [848, 536] on input "Postal Code *" at bounding box center [937, 536] width 269 height 30
paste input "89122"
type input "89122"
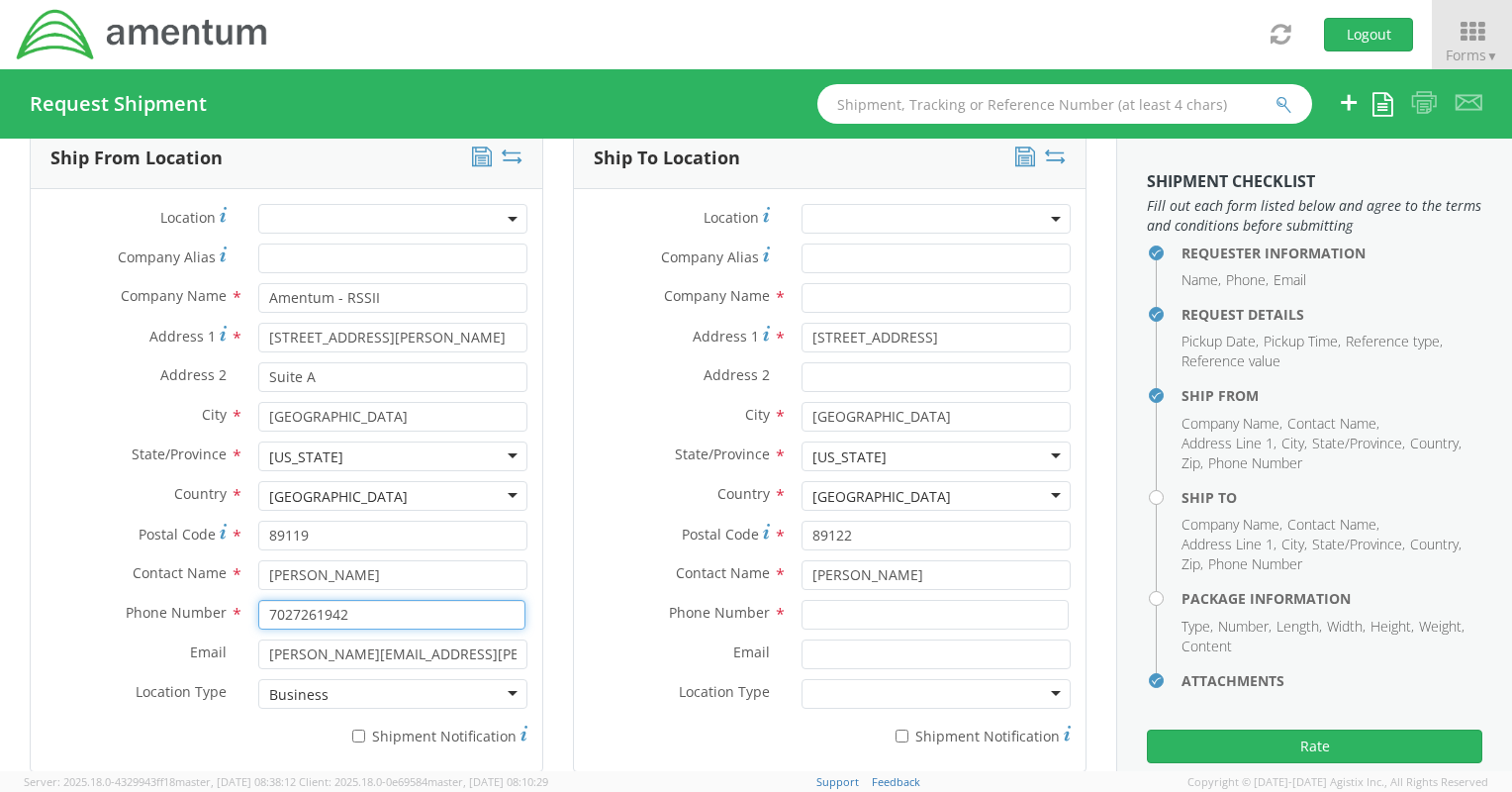
click at [363, 617] on input "7027261942" at bounding box center [392, 614] width 267 height 30
click at [363, 613] on input "7027261942" at bounding box center [392, 614] width 267 height 30
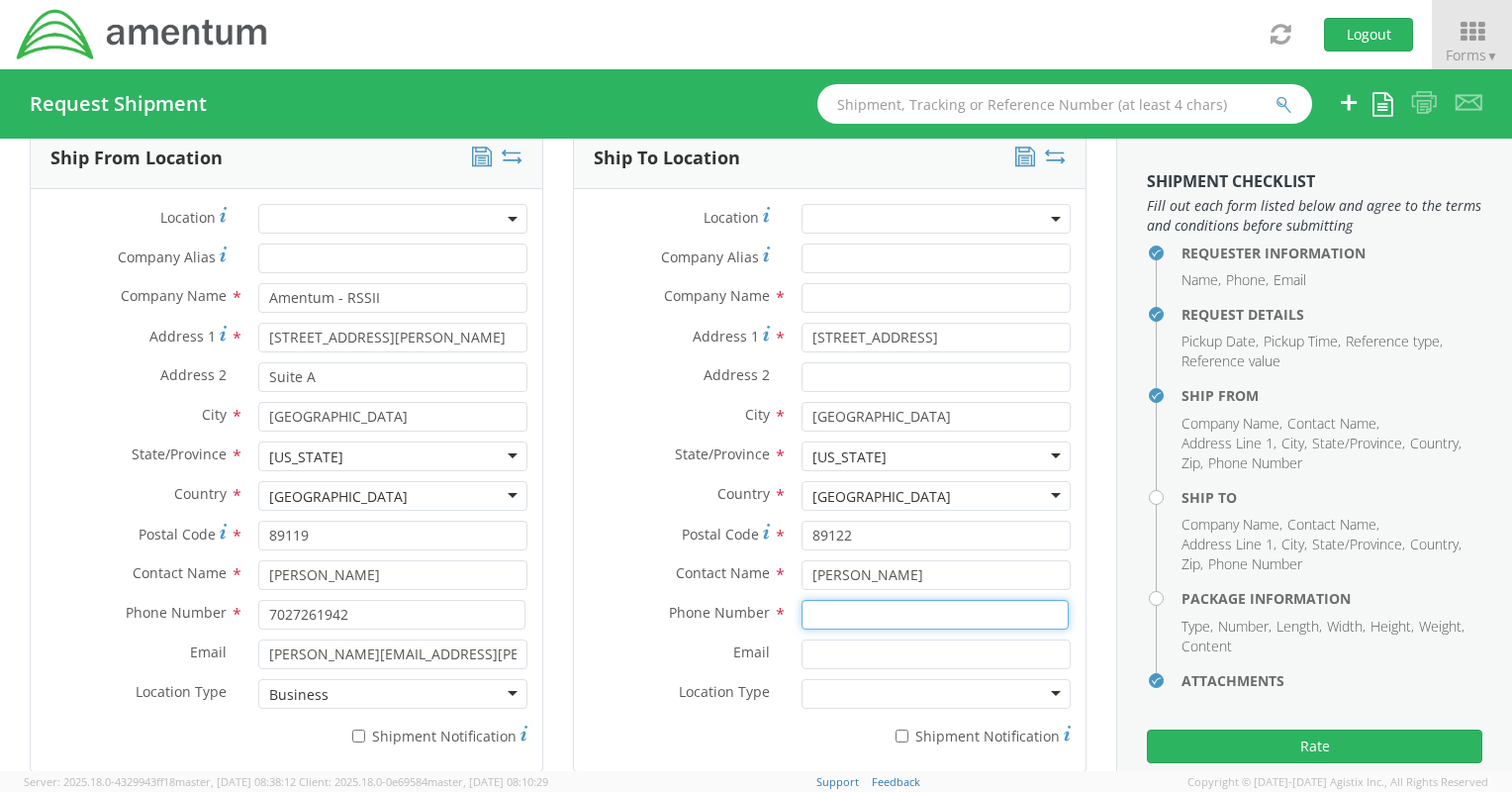
click at [942, 599] on input at bounding box center [936, 614] width 267 height 30
paste input "89122"
type input "89122"
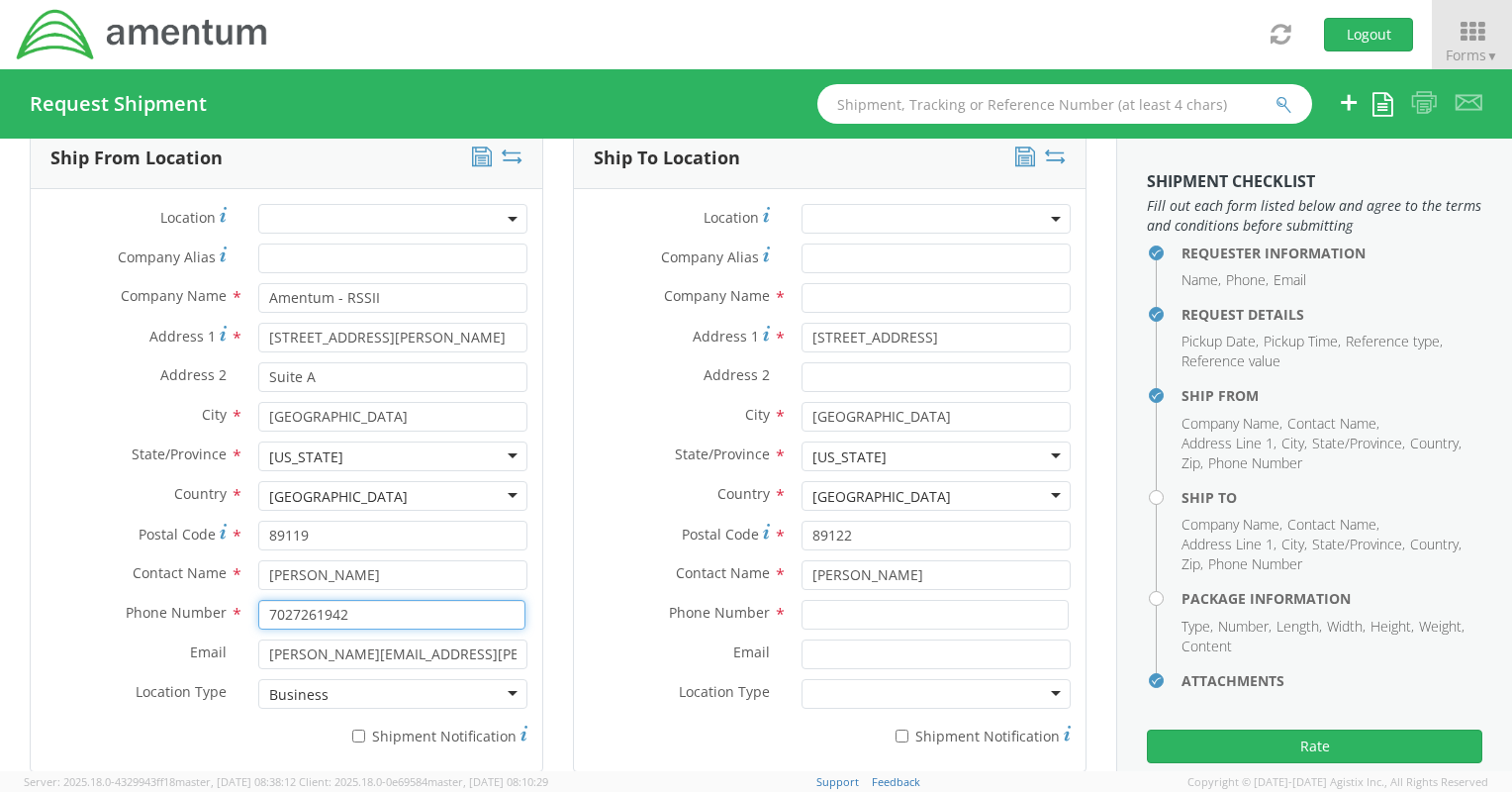
click at [347, 602] on input "7027261942" at bounding box center [392, 614] width 267 height 30
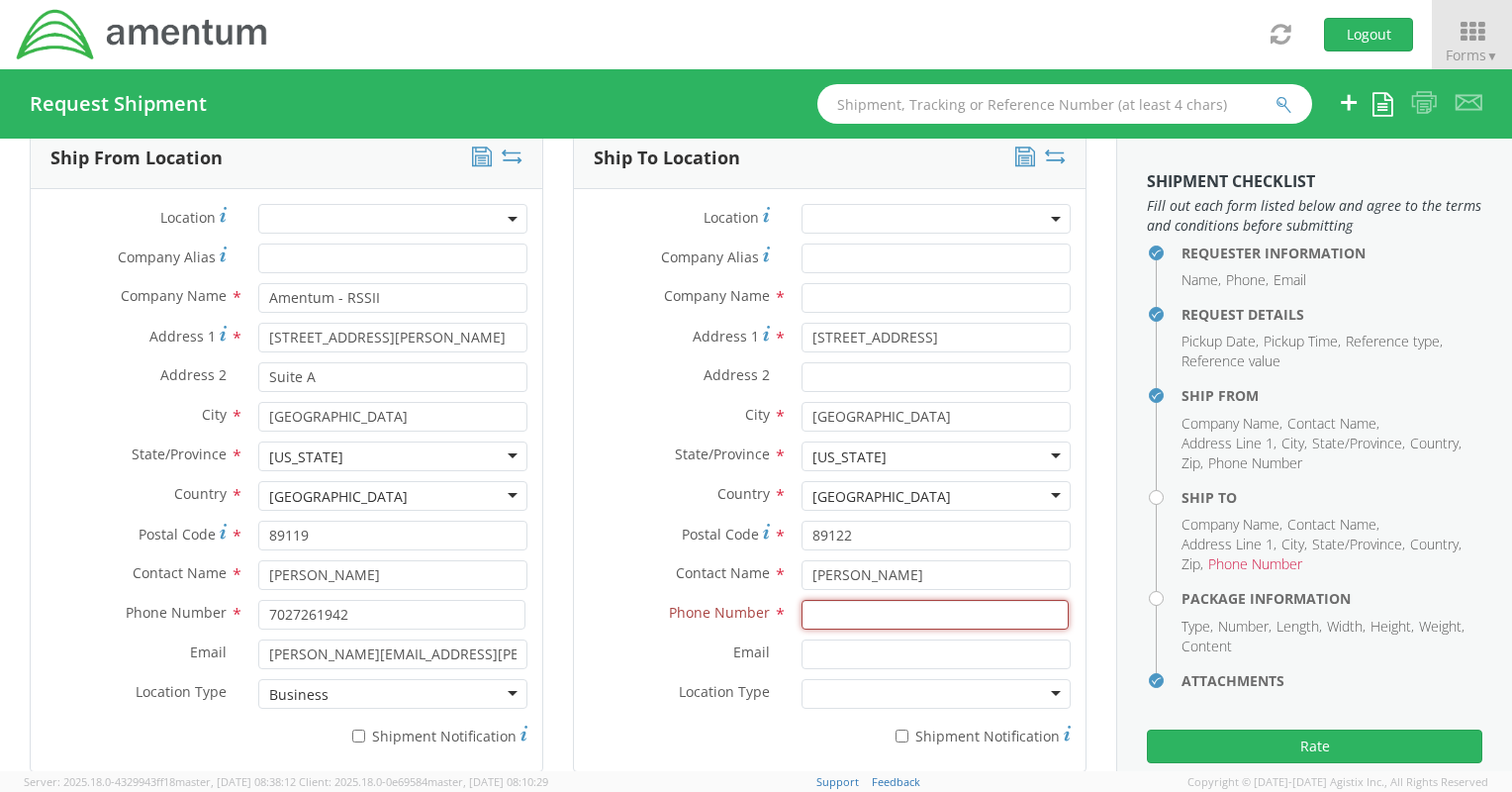
click at [891, 610] on input at bounding box center [936, 614] width 267 height 30
paste input "7027261942"
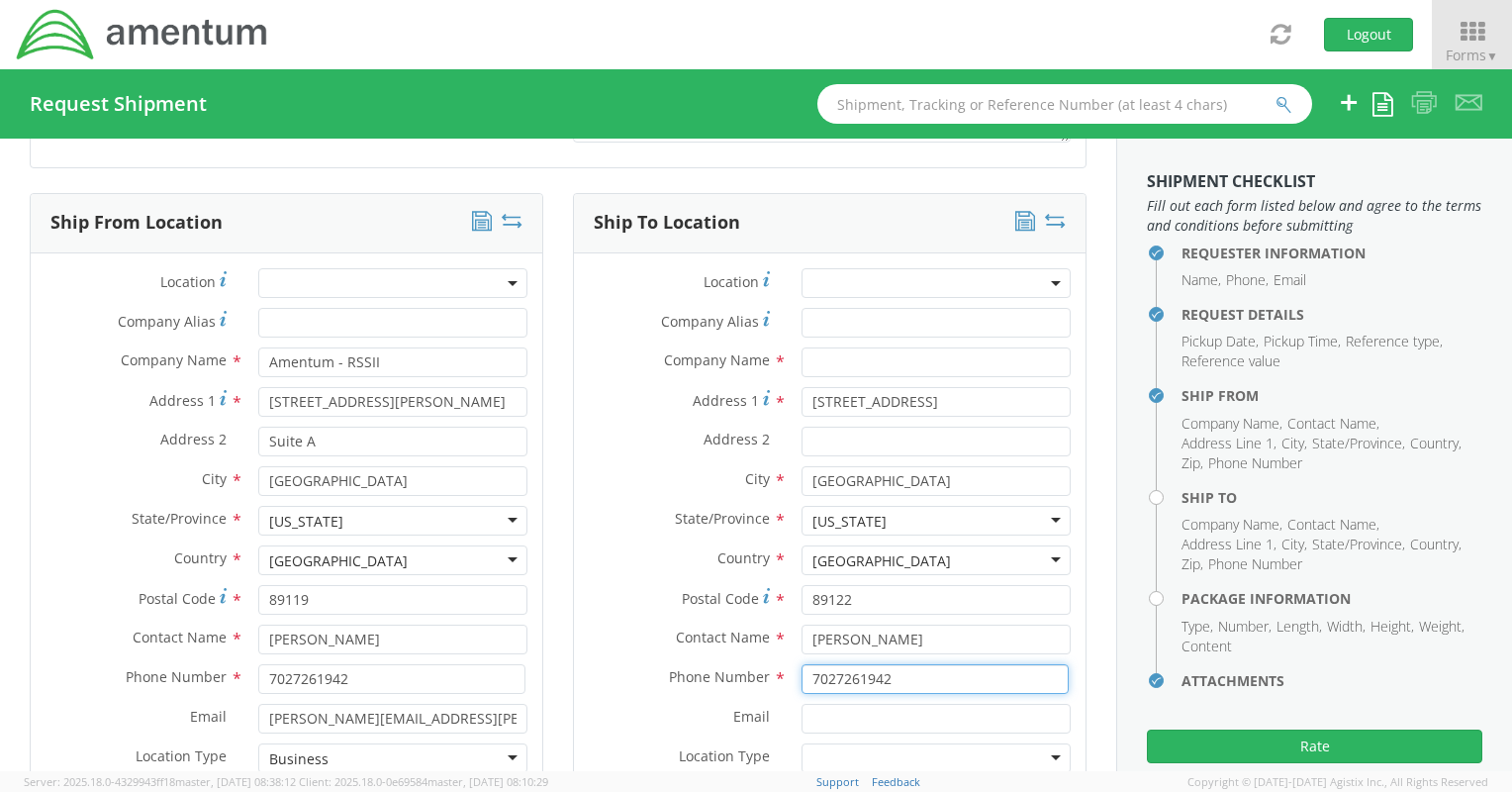
scroll to position [851, 0]
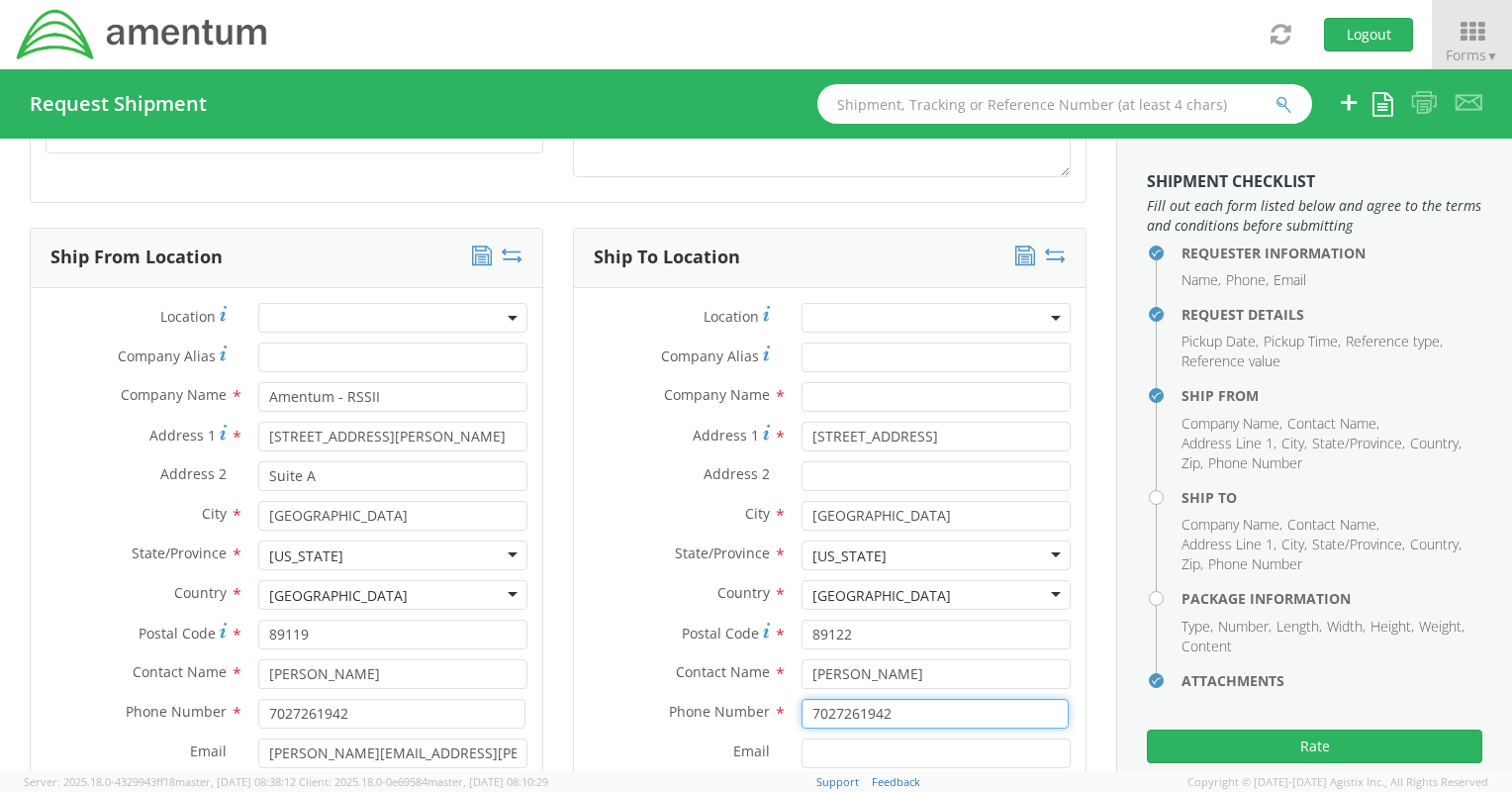
type input "7027261942"
click at [362, 416] on div "Company Name * Amentum - RSSII" at bounding box center [286, 402] width 512 height 40
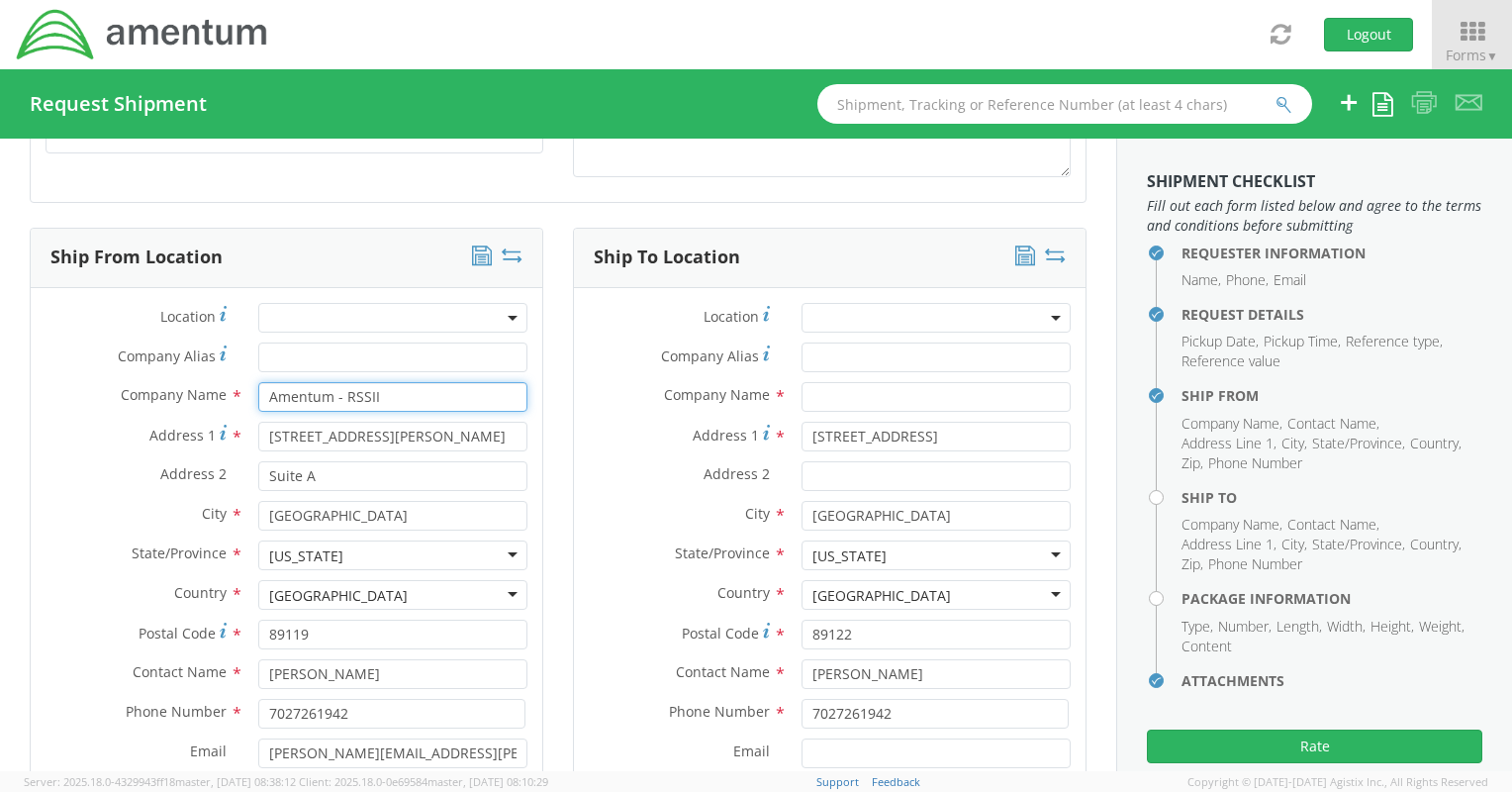
click at [354, 387] on input "Amentum - RSSII" at bounding box center [393, 397] width 269 height 30
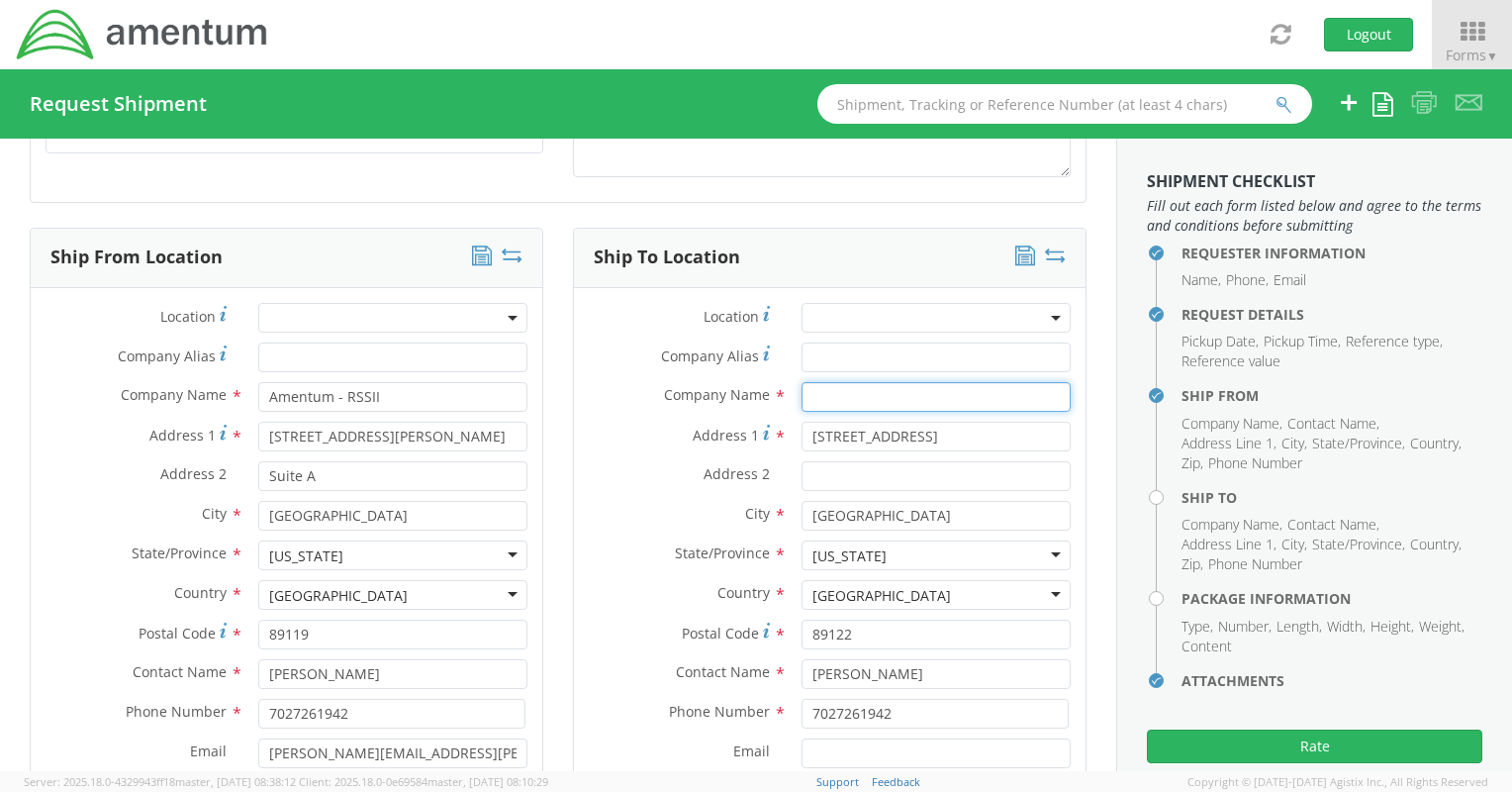
click at [871, 400] on input "text" at bounding box center [937, 397] width 269 height 30
drag, startPoint x: 871, startPoint y: 400, endPoint x: 850, endPoint y: 391, distance: 22.8
click at [855, 388] on input "text" at bounding box center [937, 397] width 269 height 30
paste input "Amentum - RSSII"
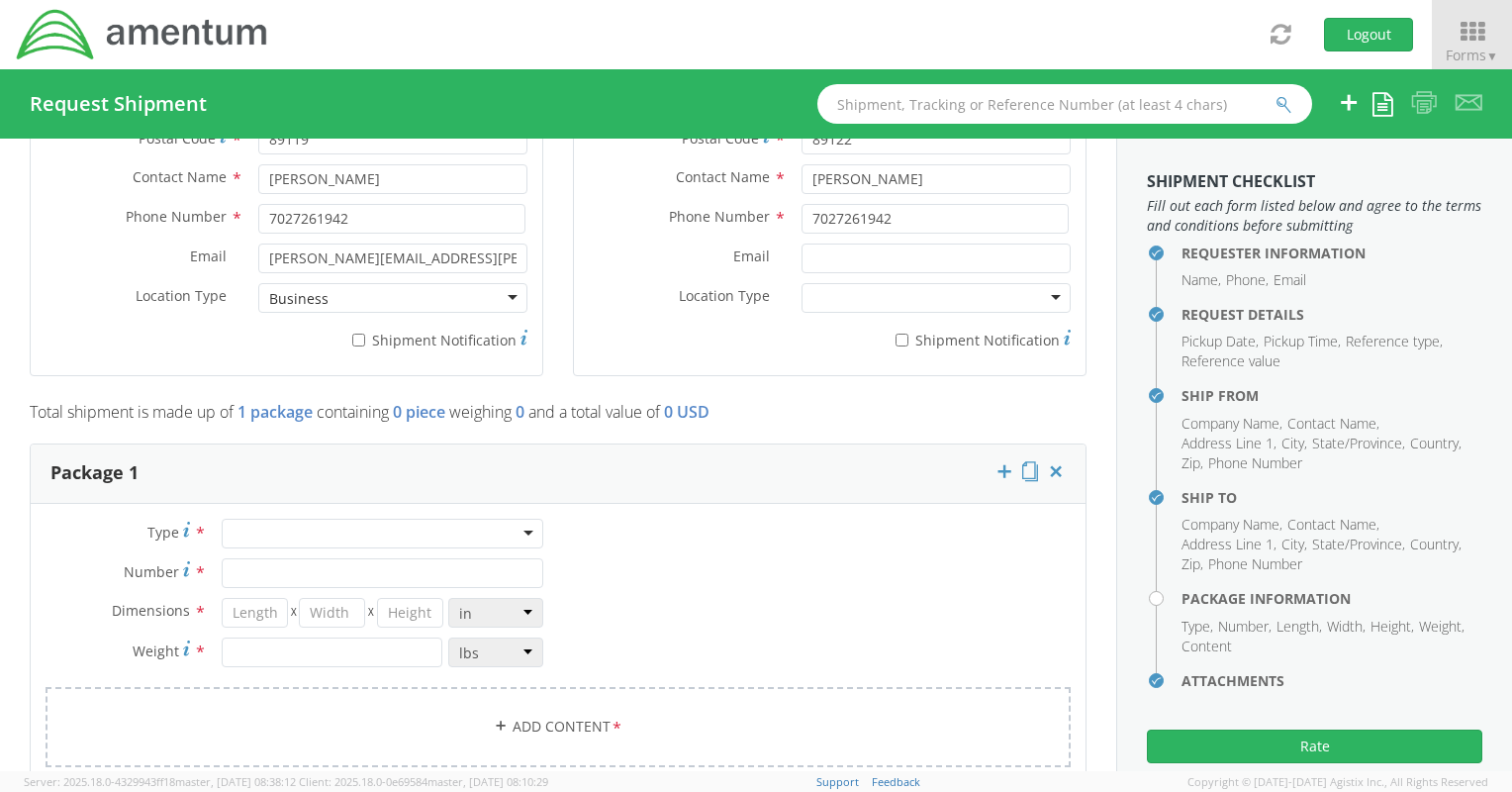
scroll to position [1346, 0]
type input "Amentum - RSSII"
click at [243, 533] on div at bounding box center [382, 534] width 321 height 30
click at [254, 581] on input "Number *" at bounding box center [382, 574] width 321 height 30
type input "1"
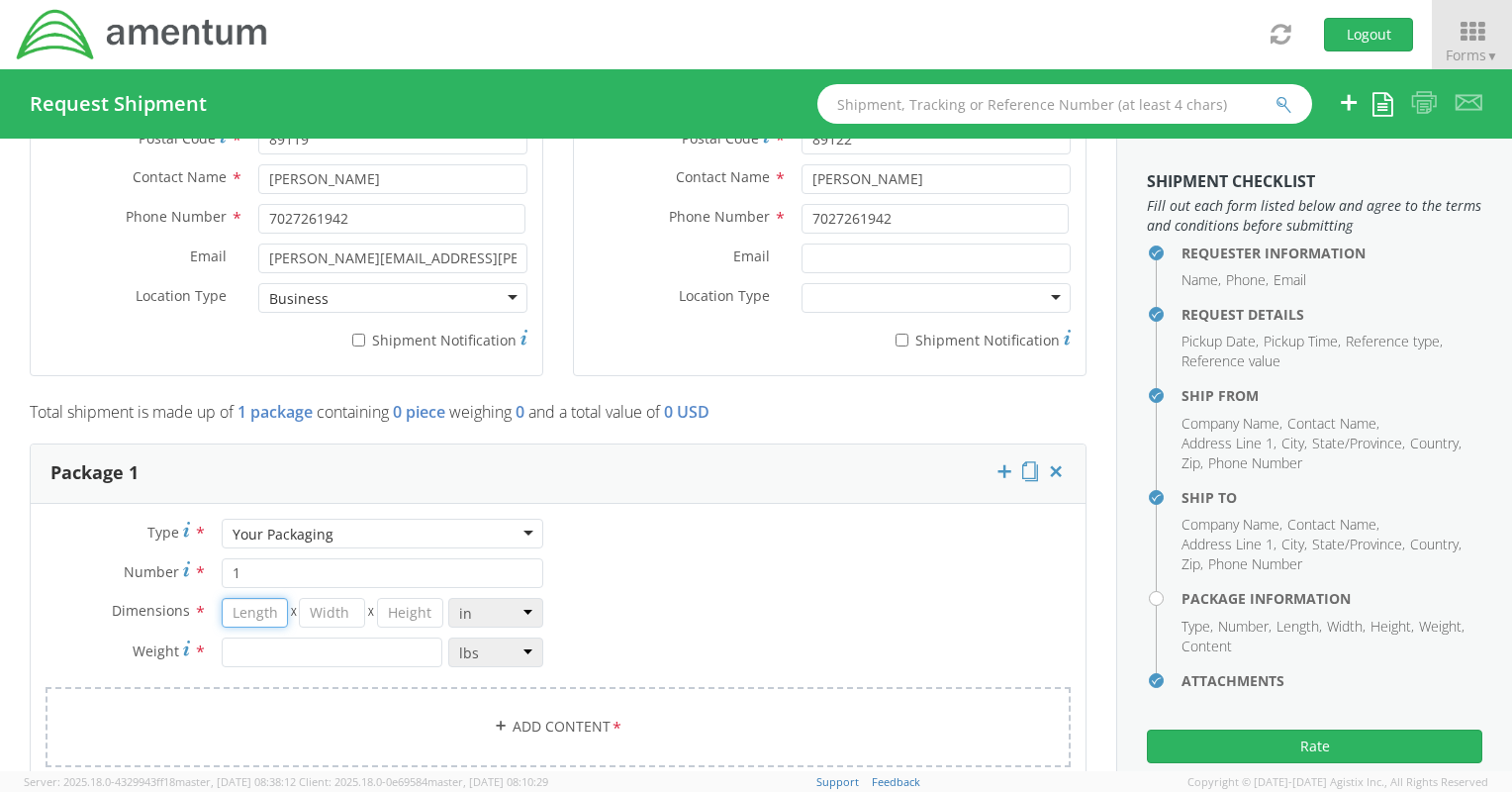
click at [231, 606] on input "number" at bounding box center [254, 612] width 66 height 30
type input "15"
click at [320, 614] on input "number" at bounding box center [332, 612] width 66 height 30
type input "10"
click at [412, 610] on input "number" at bounding box center [410, 612] width 66 height 30
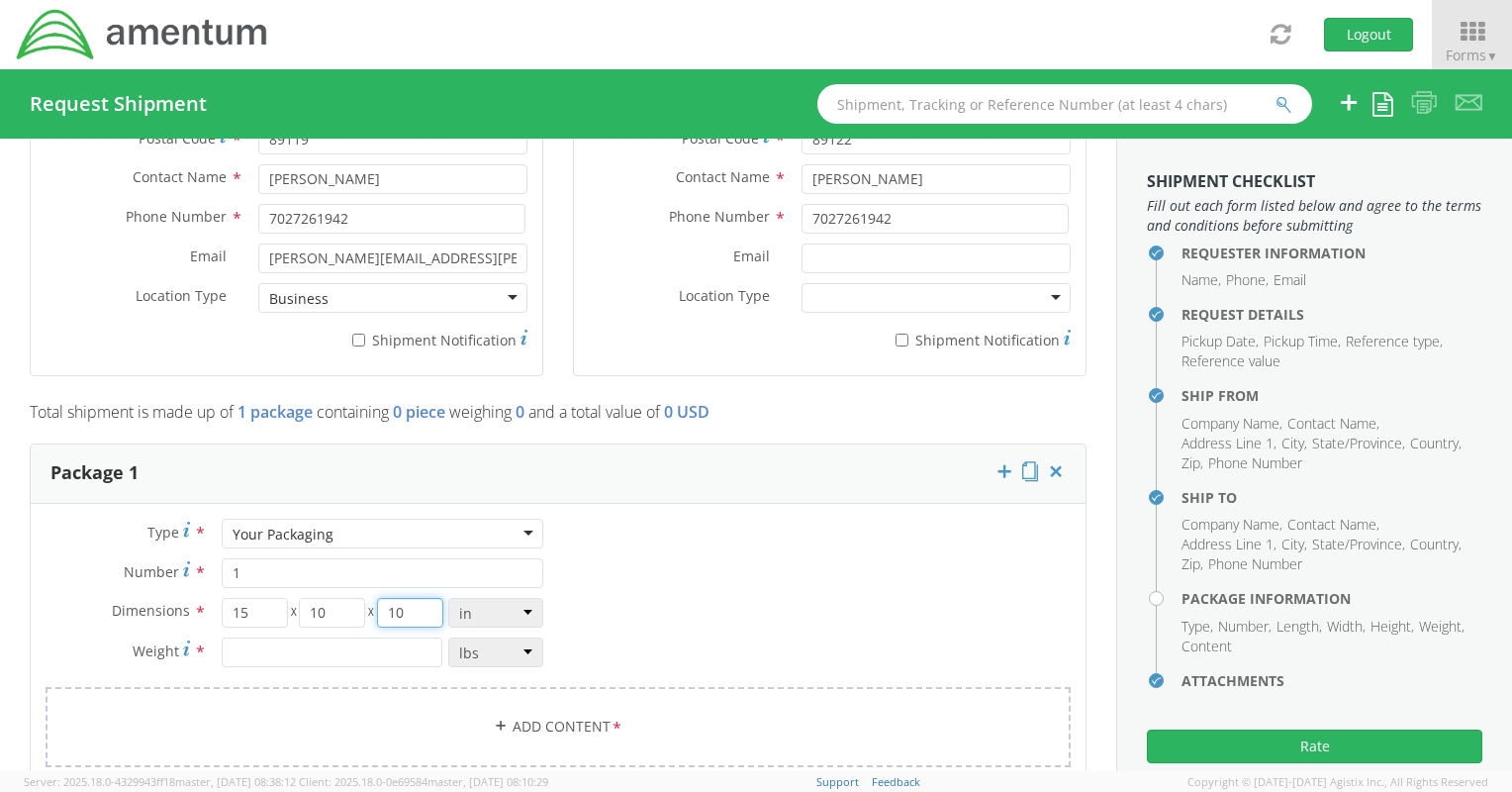
type input "10"
click at [384, 653] on input "number" at bounding box center [332, 652] width 221 height 30
type input "10"
click at [406, 718] on link "Add Content *" at bounding box center [559, 727] width 1025 height 80
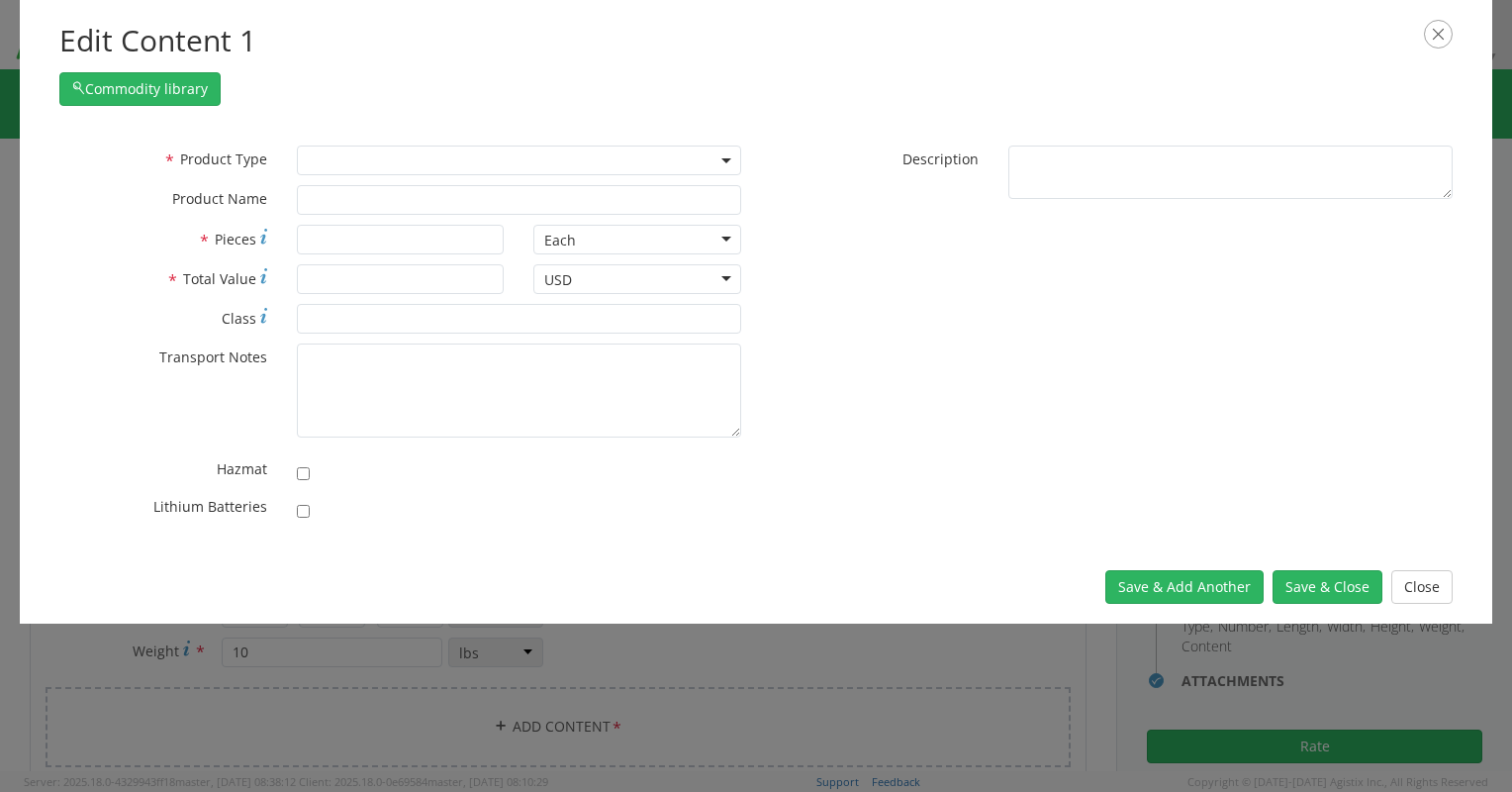
click at [397, 141] on div "* Product Type Documents General Commodity * Product Name * Pieces Each Each Ba…" at bounding box center [756, 338] width 1472 height 425
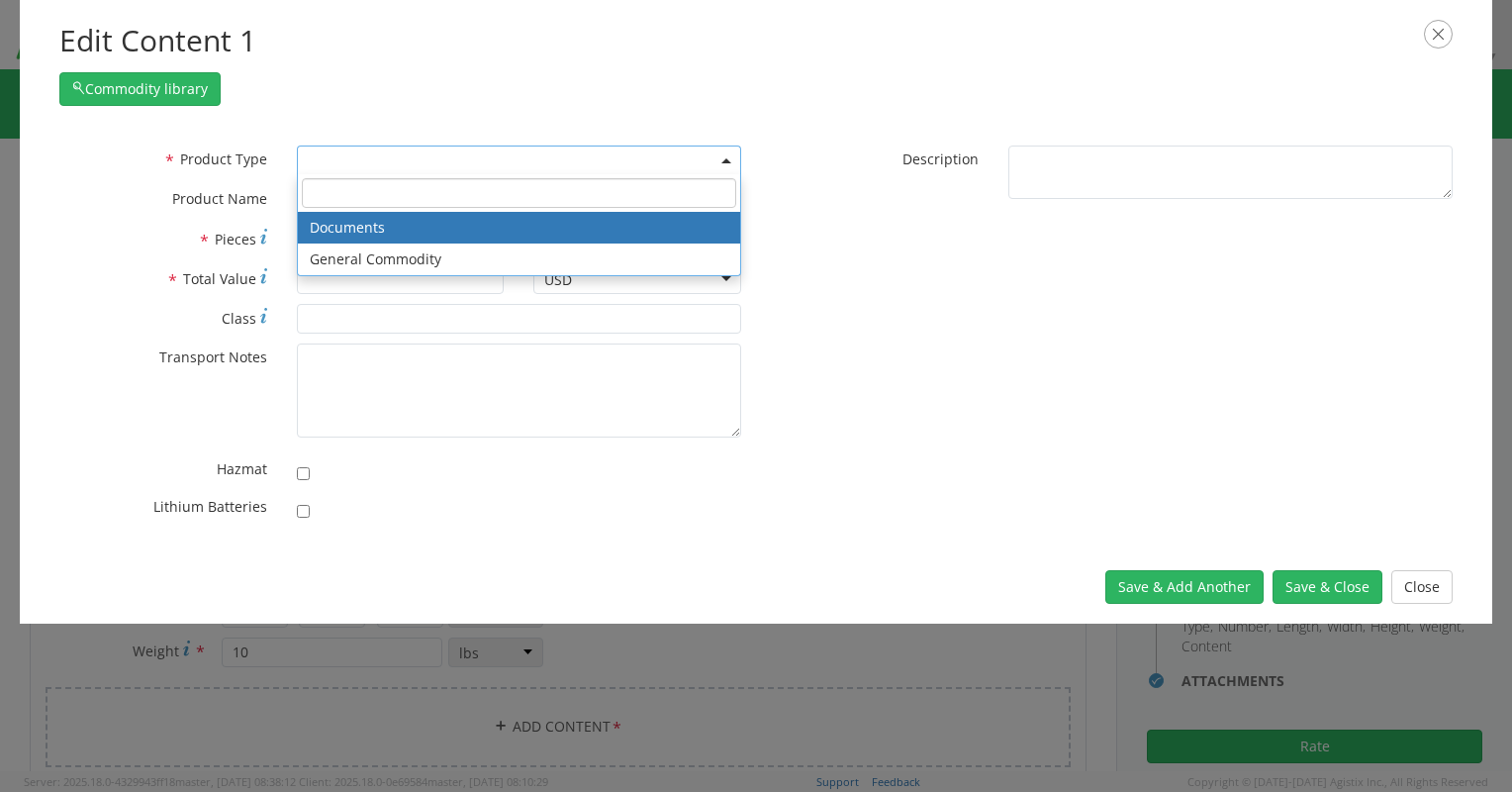
click at [400, 157] on span at bounding box center [520, 161] width 445 height 30
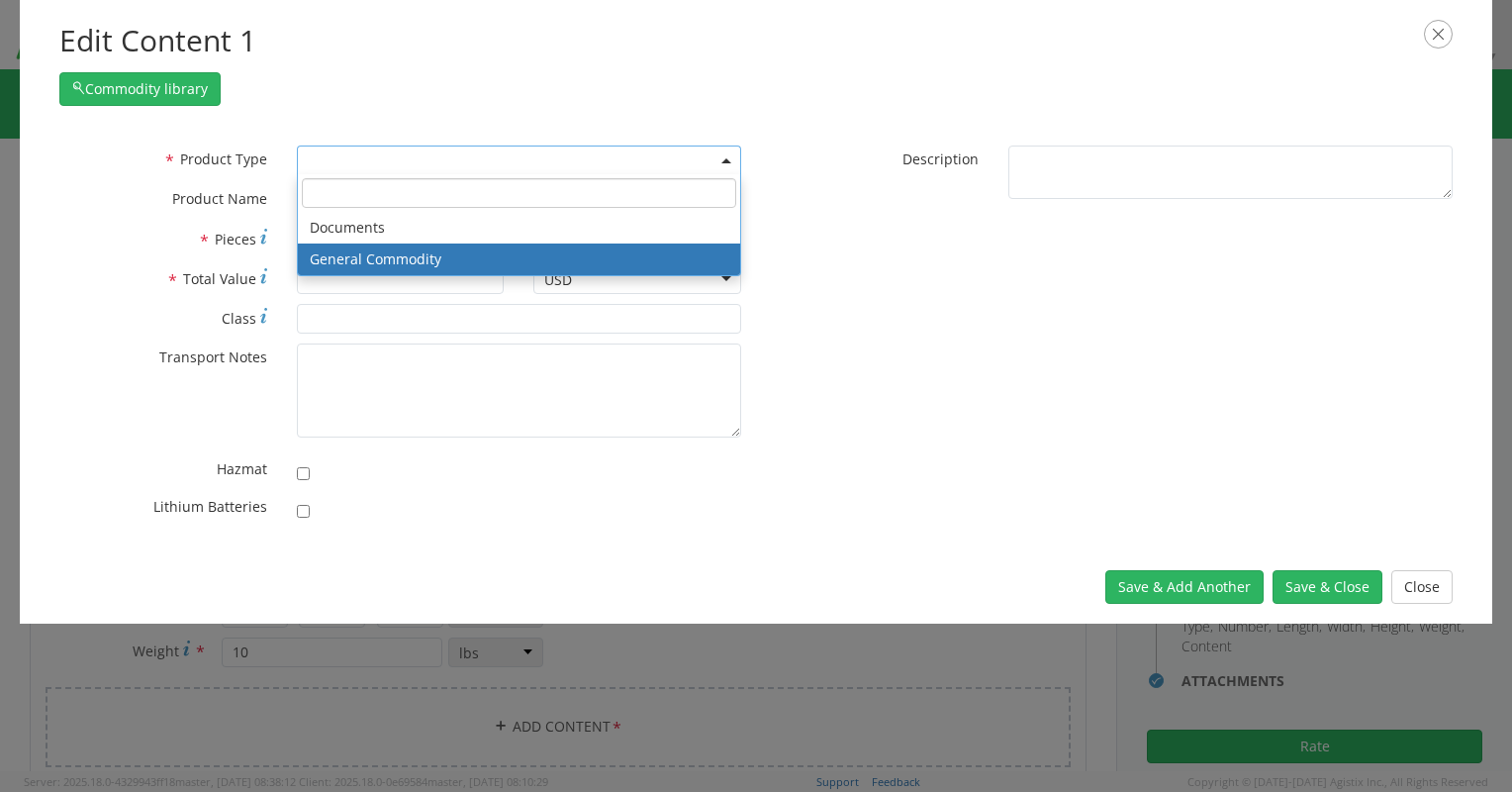
select select "COMMODITY"
type input "General Commodity"
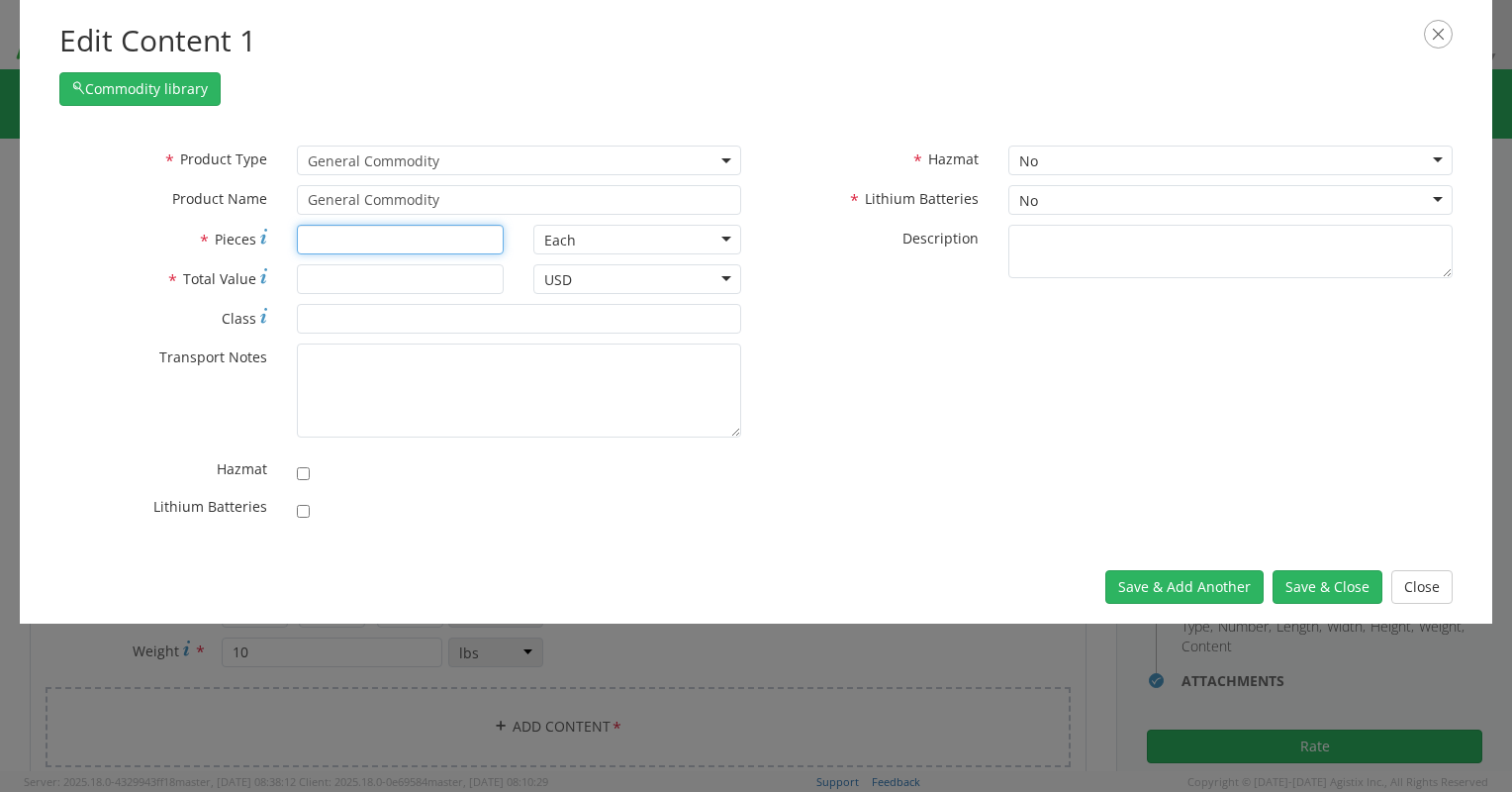
click at [408, 243] on input "* Pieces" at bounding box center [401, 239] width 207 height 30
type input "1"
click at [408, 290] on input "* Total Value" at bounding box center [401, 279] width 207 height 30
type input "75"
click at [1331, 594] on button "Save & Close" at bounding box center [1327, 588] width 110 height 34
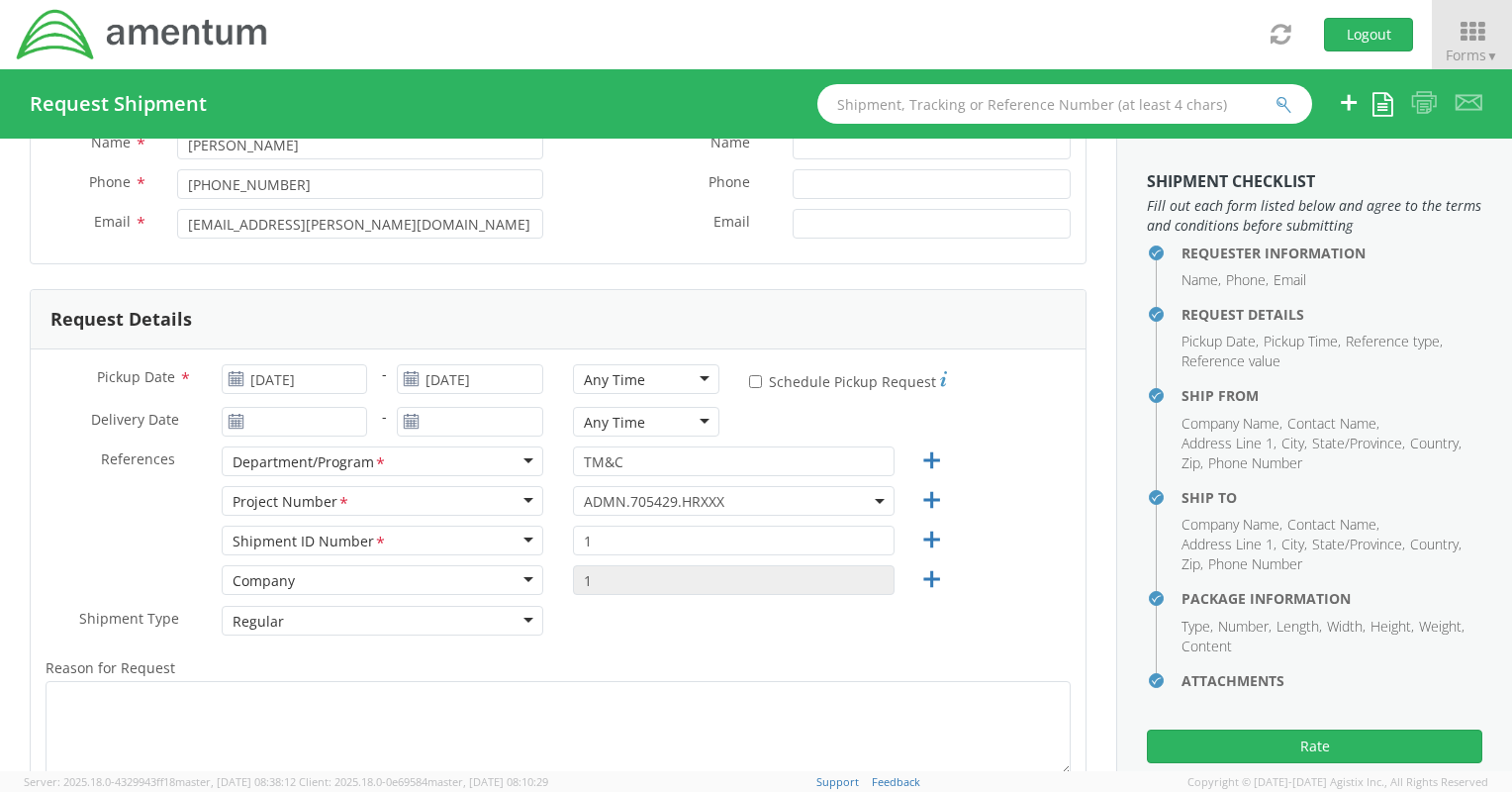
scroll to position [0, 0]
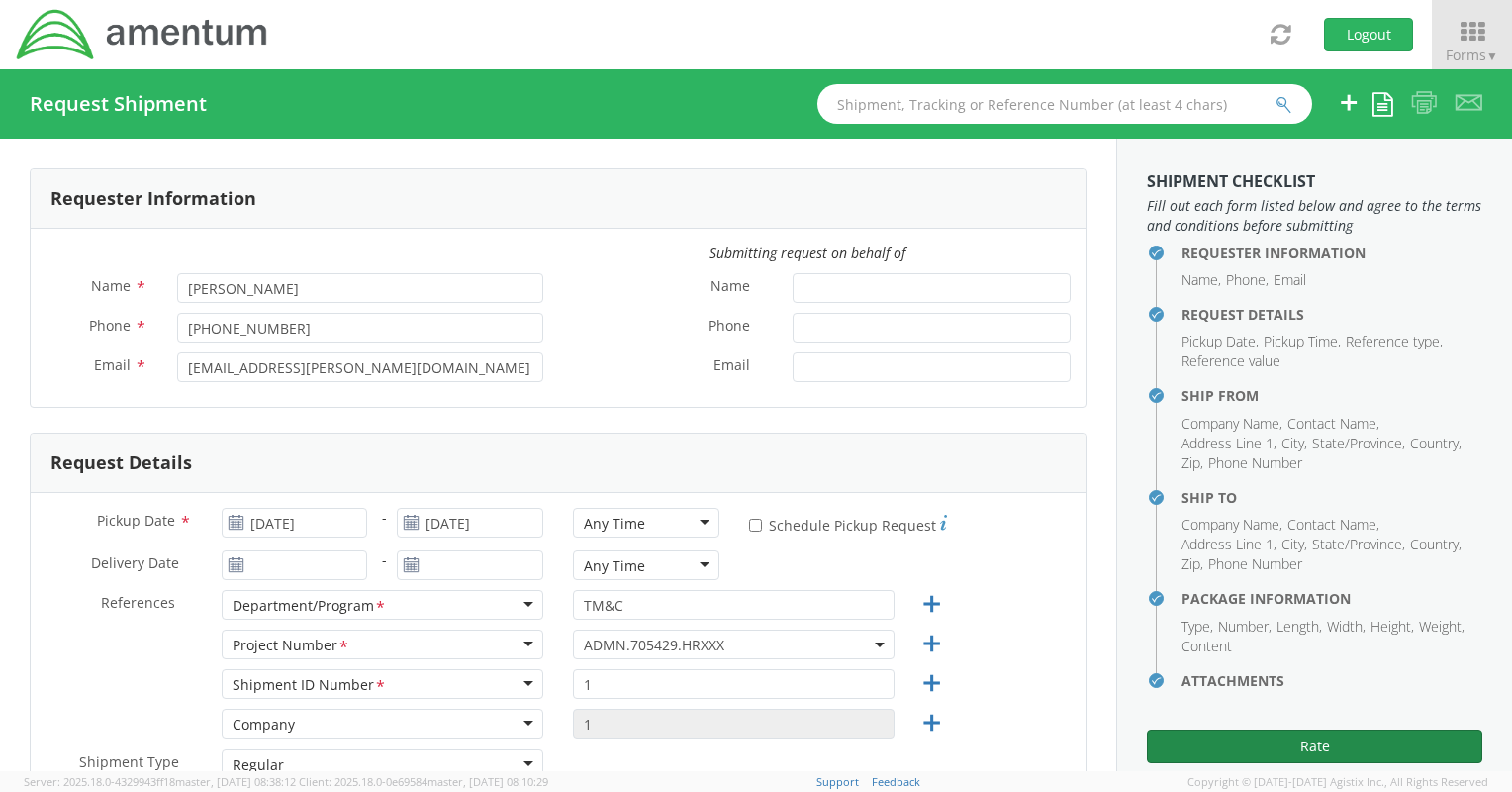
click at [1213, 735] on button "Rate" at bounding box center [1315, 746] width 335 height 34
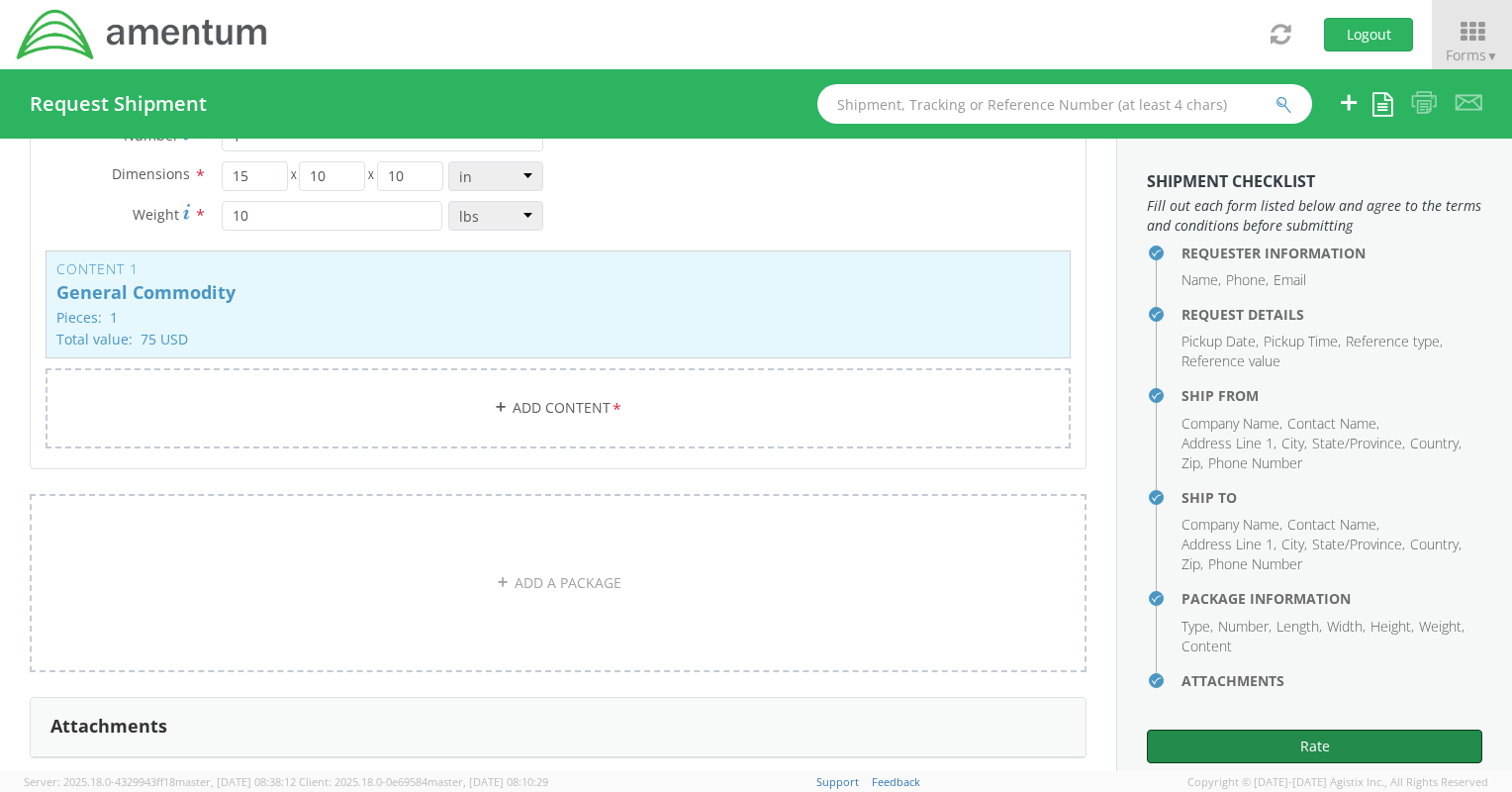
scroll to position [2044, 0]
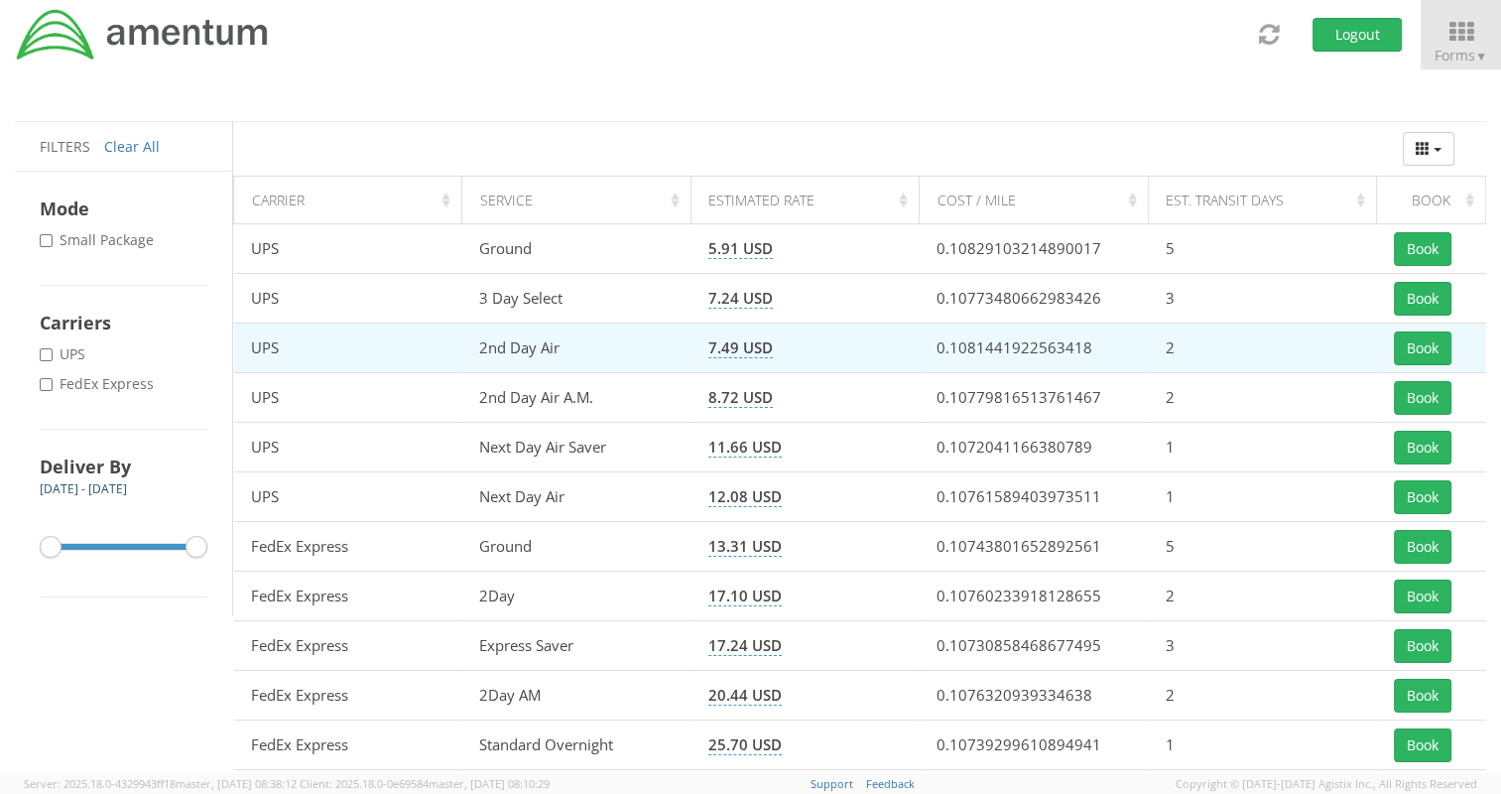
scroll to position [198, 0]
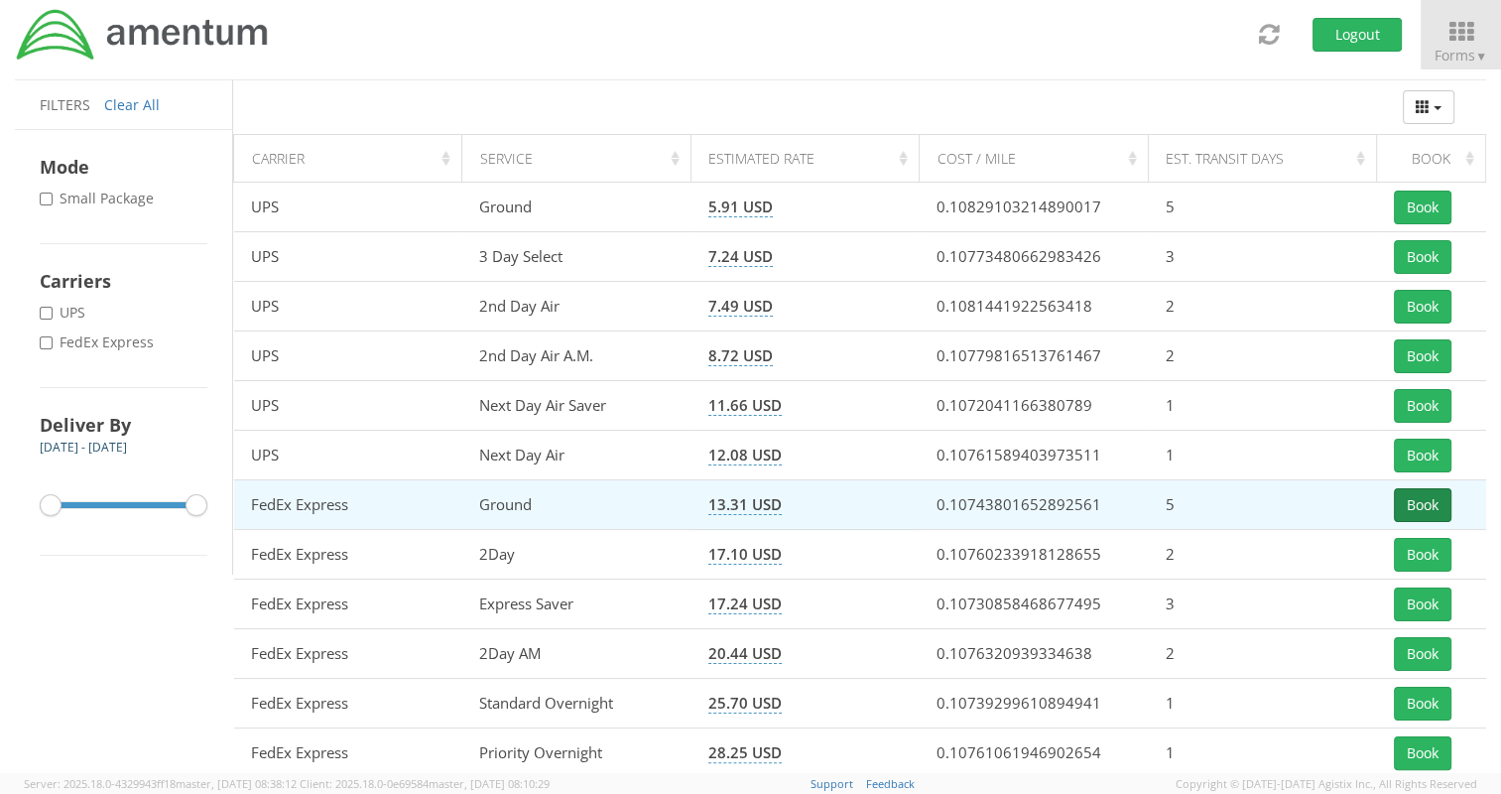
click at [1445, 504] on button "Book" at bounding box center [1423, 505] width 58 height 34
